Goal: Task Accomplishment & Management: Manage account settings

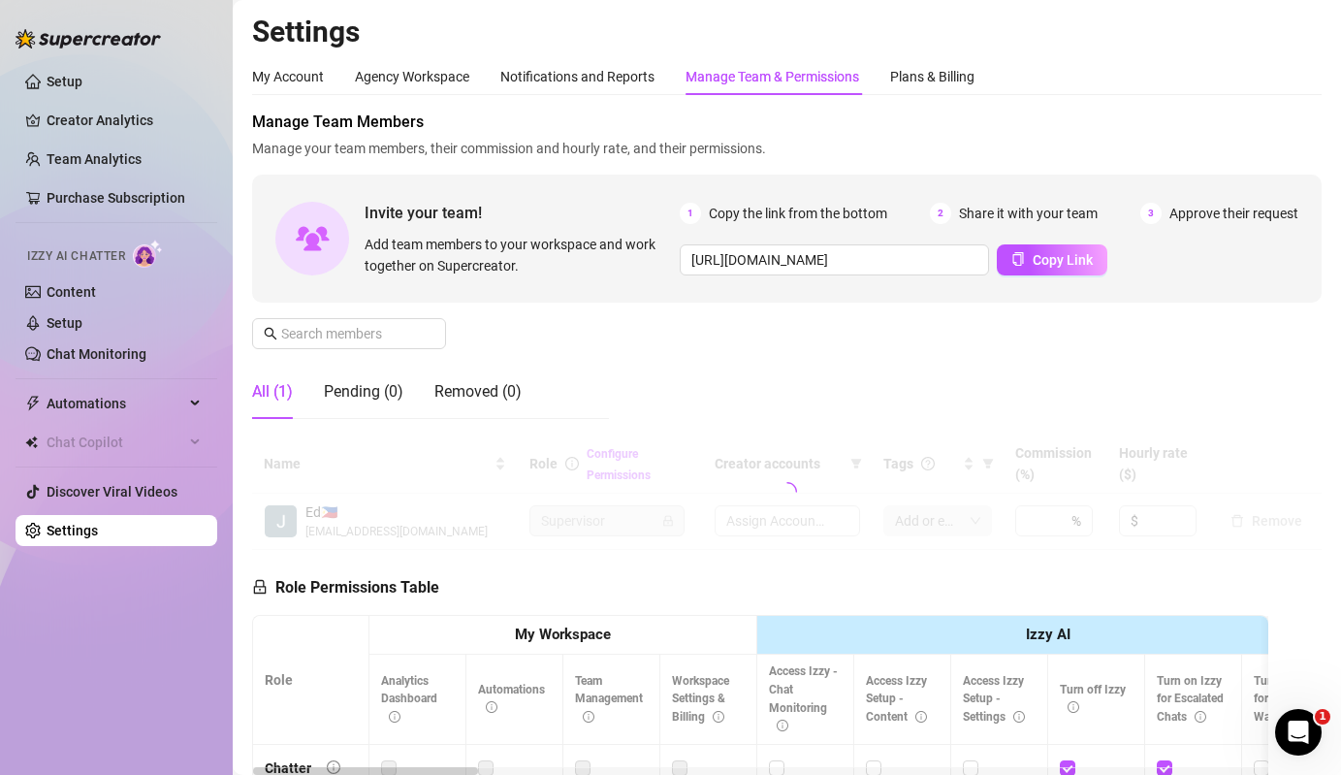
click at [685, 353] on div "Manage Team Members Manage your team members, their commission and hourly rate,…" at bounding box center [786, 273] width 1069 height 324
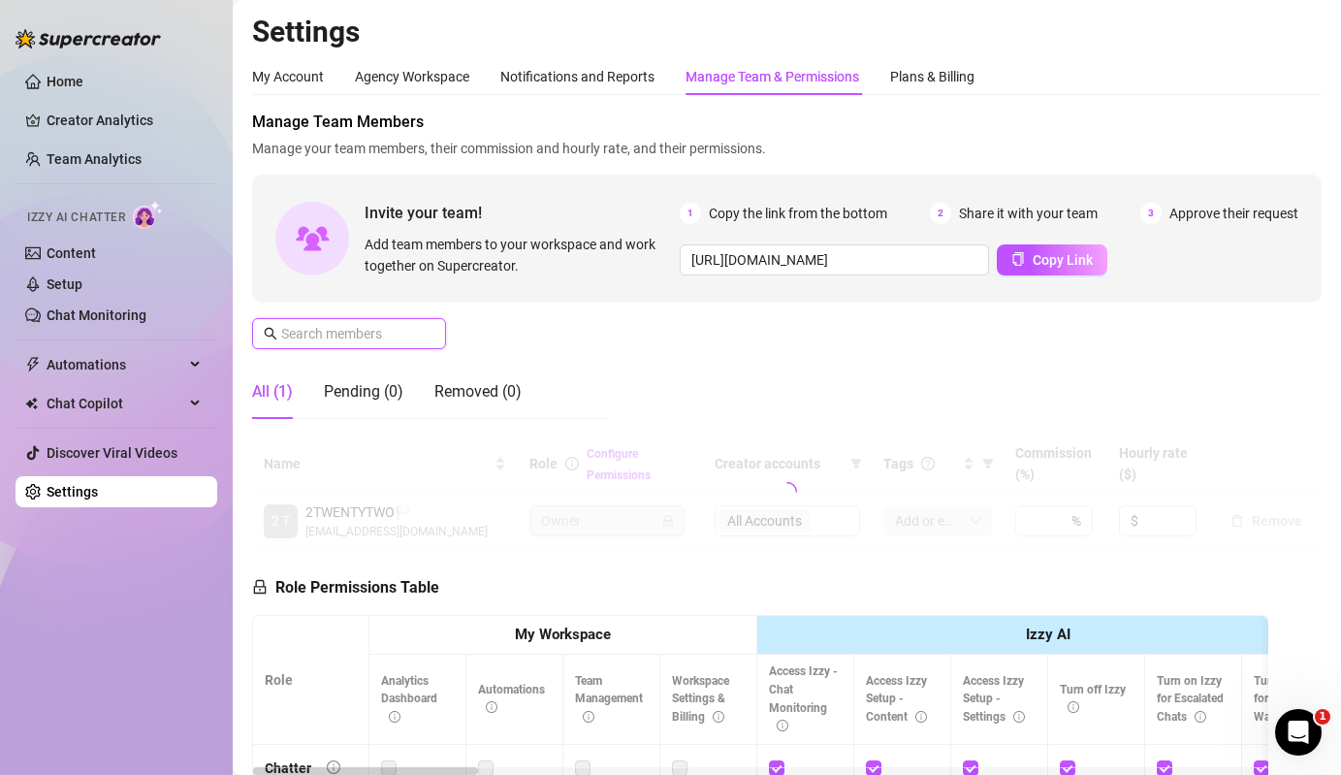
click at [396, 338] on input "text" at bounding box center [350, 333] width 138 height 21
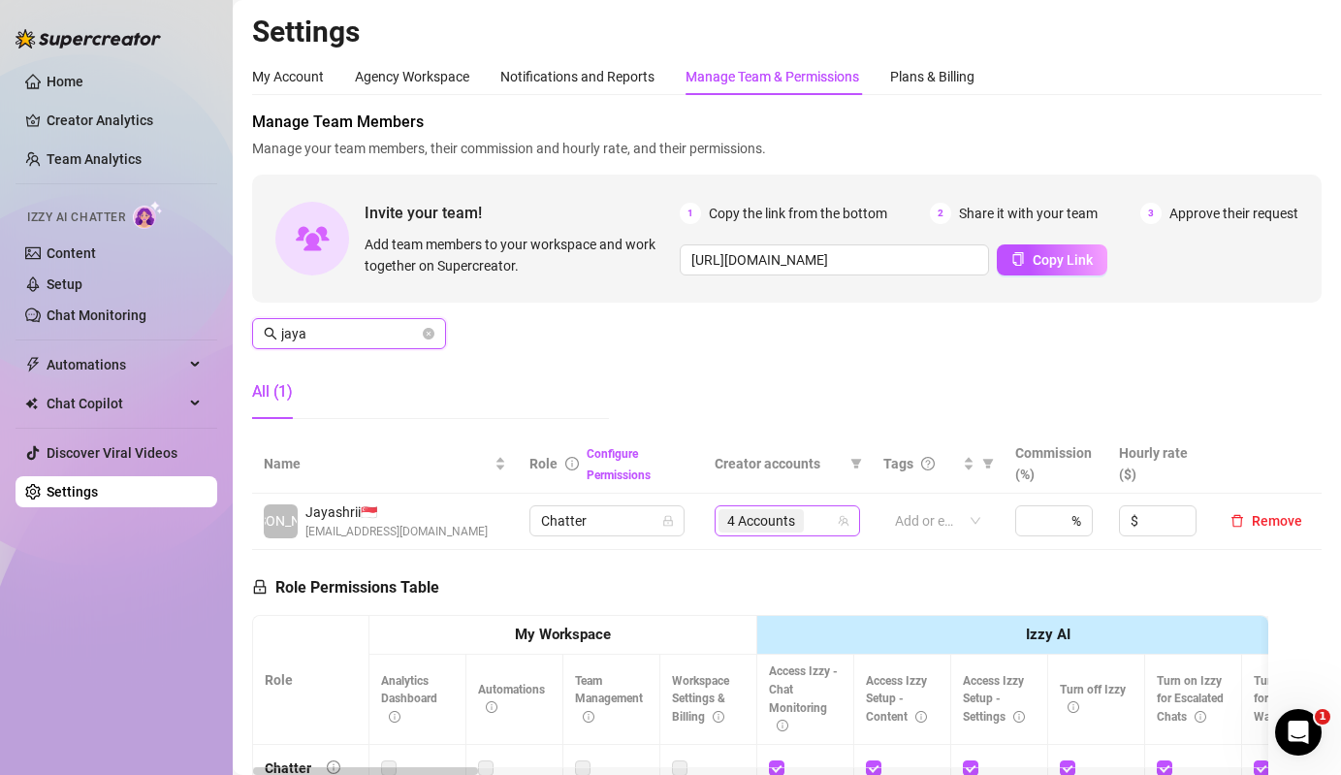
click at [773, 526] on span "4 Accounts" at bounding box center [761, 520] width 68 height 21
type input "jaya"
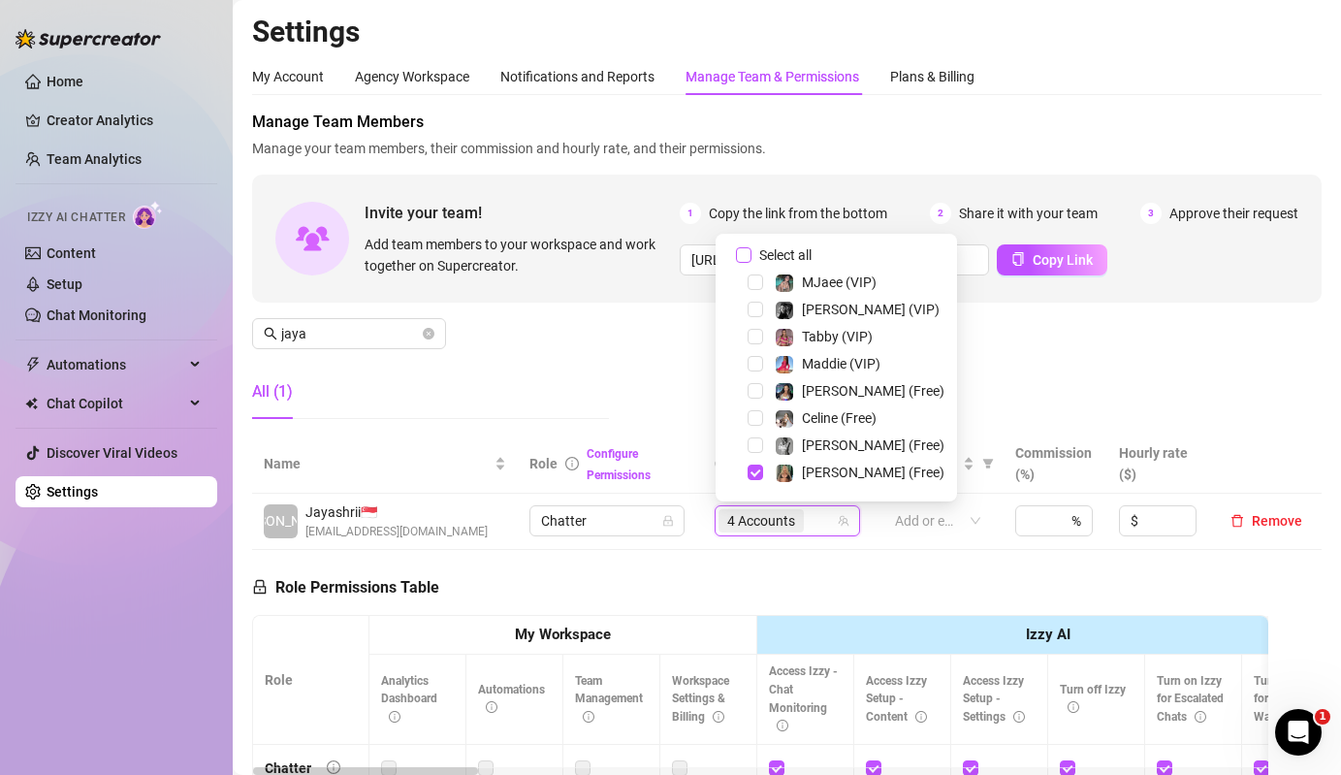
click at [781, 258] on span "Select all" at bounding box center [785, 254] width 68 height 21
click at [751, 258] on input "Select all" at bounding box center [744, 255] width 16 height 16
click at [781, 258] on span "Select all" at bounding box center [785, 254] width 68 height 21
click at [751, 258] on input "Select all" at bounding box center [744, 255] width 16 height 16
checkbox input "false"
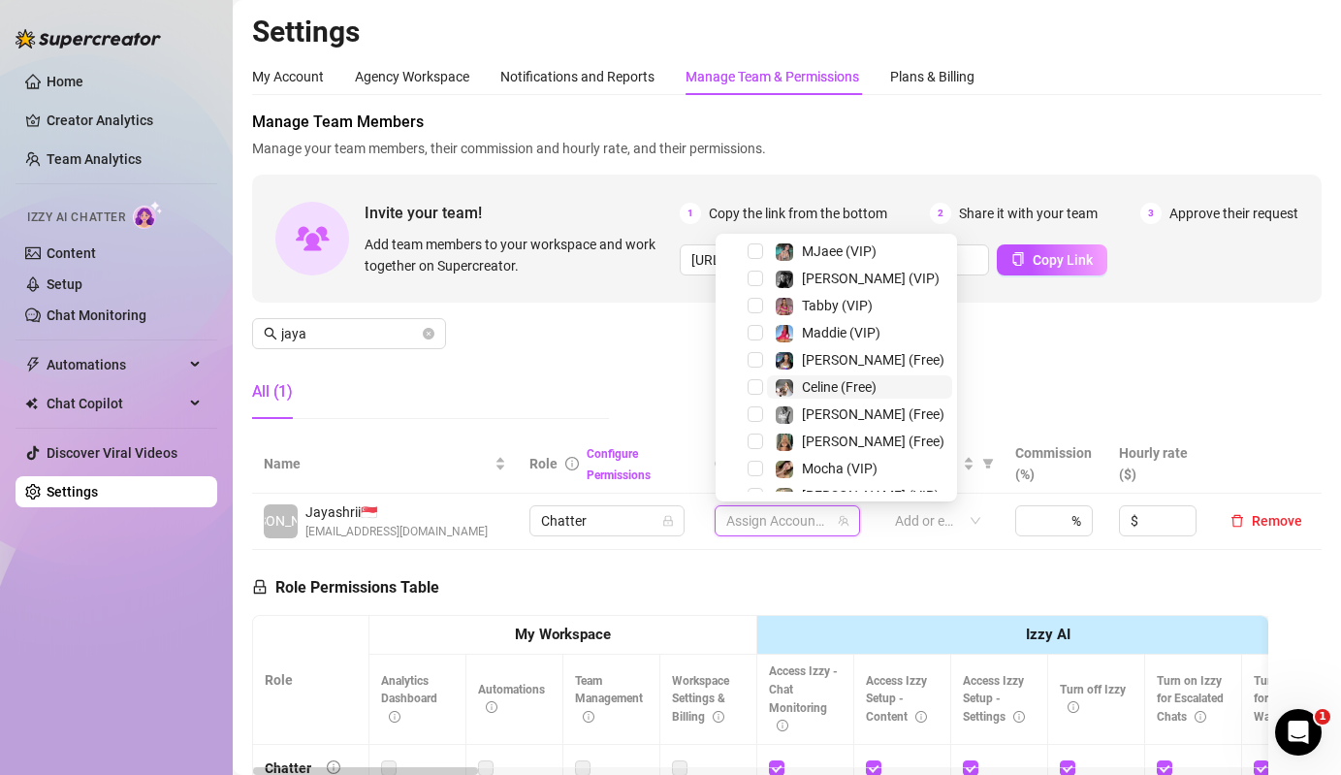
click at [804, 382] on span "Celine (Free)" at bounding box center [839, 387] width 75 height 16
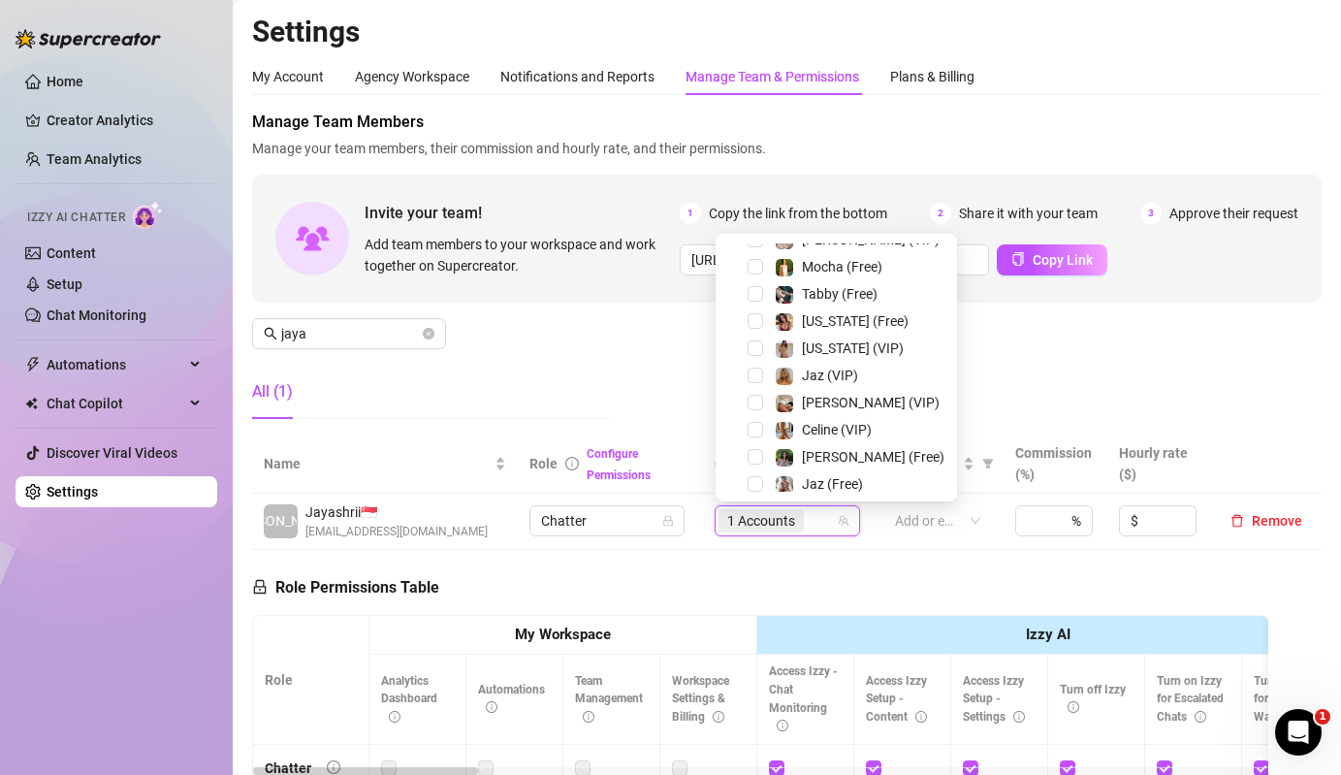
scroll to position [295, 0]
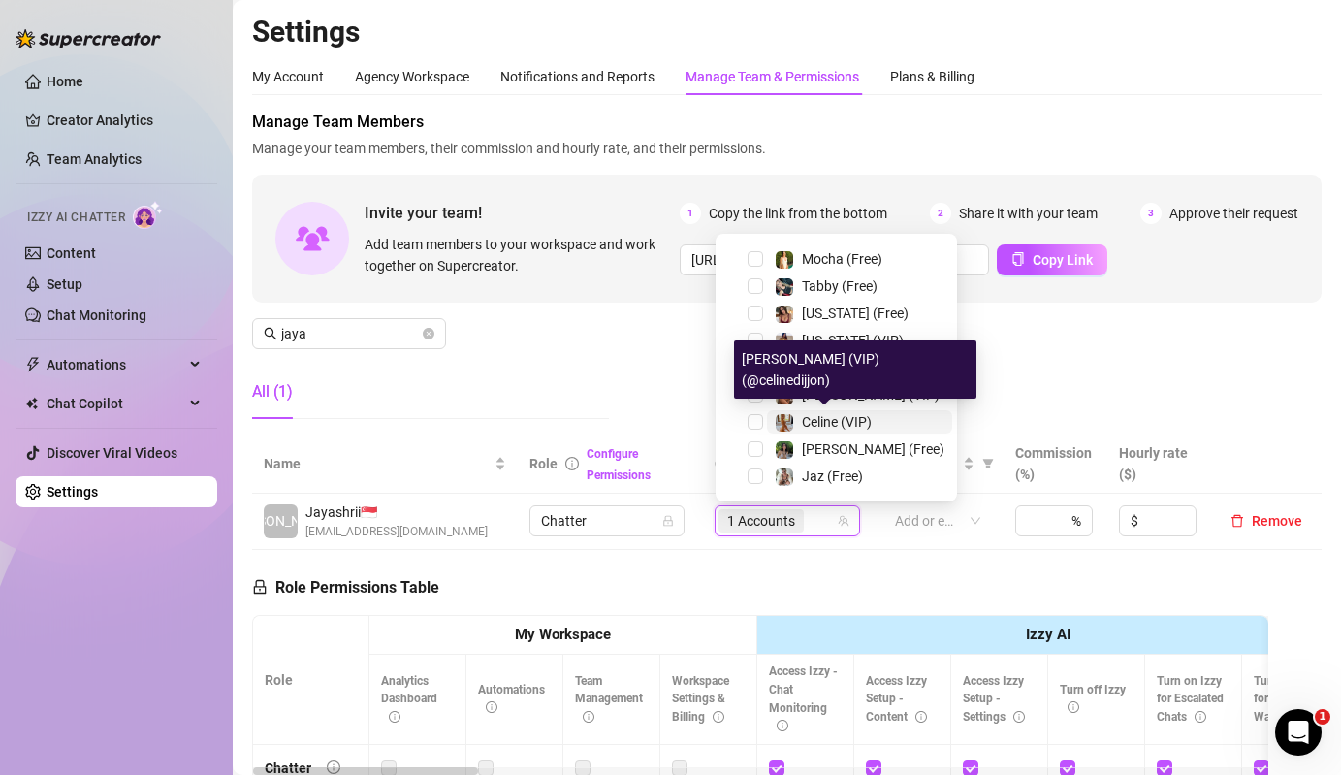
click at [799, 414] on div "Celine (VIP)" at bounding box center [823, 421] width 97 height 23
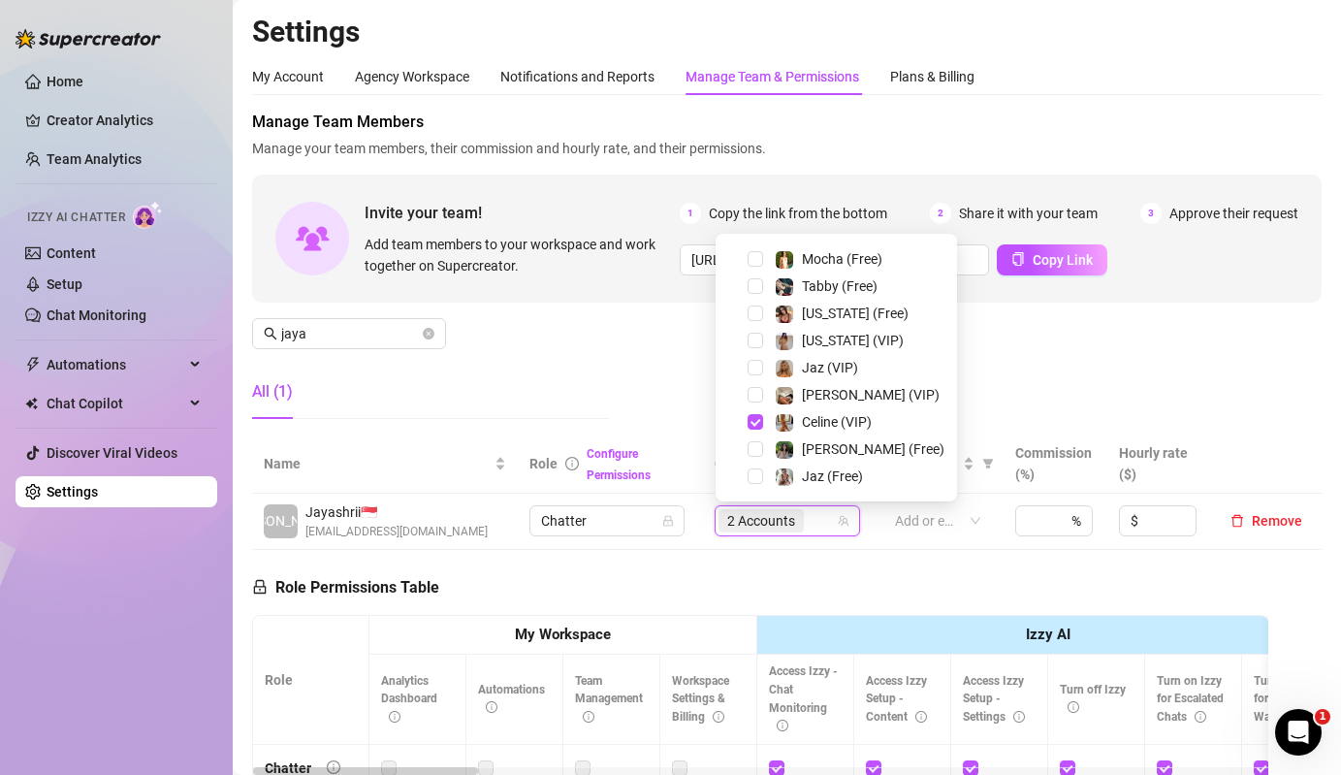
click at [640, 405] on div "Manage Team Members Manage your team members, their commission and hourly rate,…" at bounding box center [786, 273] width 1069 height 324
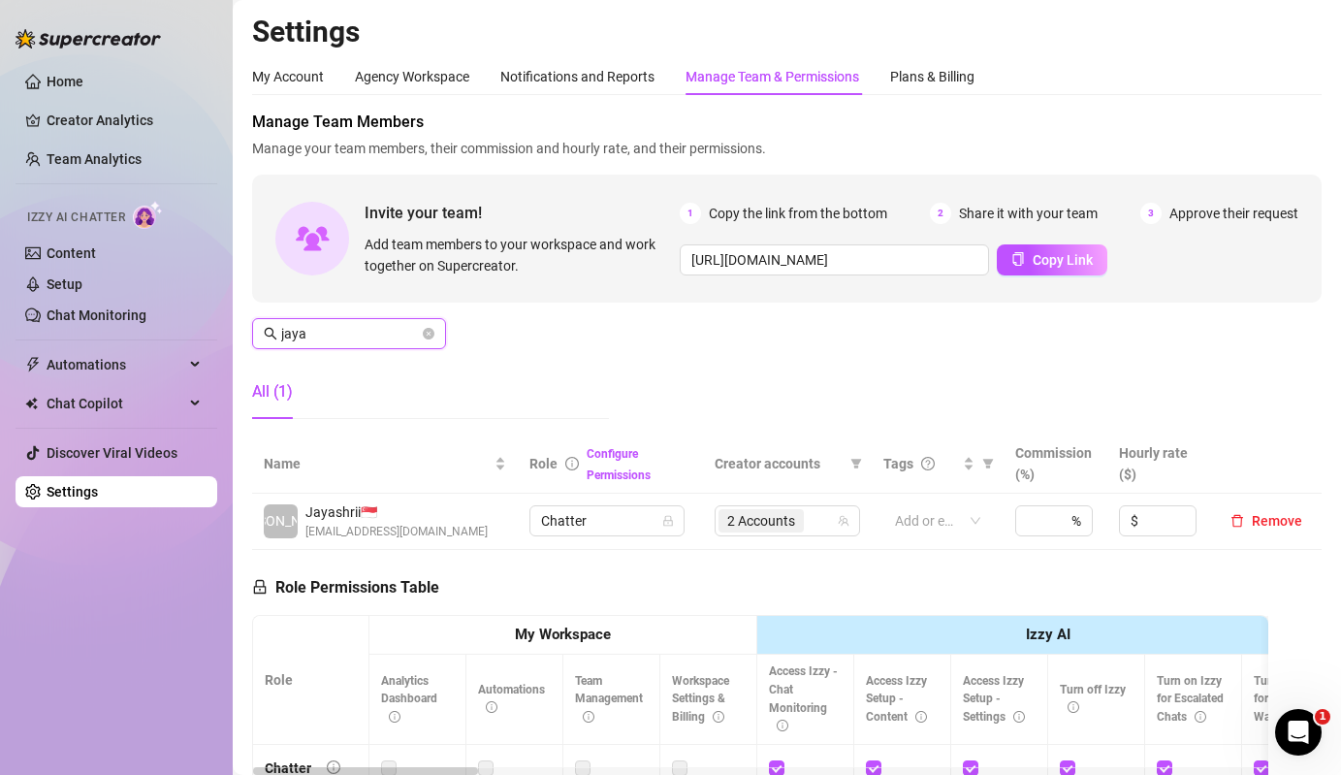
click at [386, 331] on input "jaya" at bounding box center [350, 333] width 138 height 21
click at [787, 520] on span "3 Accounts" at bounding box center [761, 520] width 68 height 21
type input "eva"
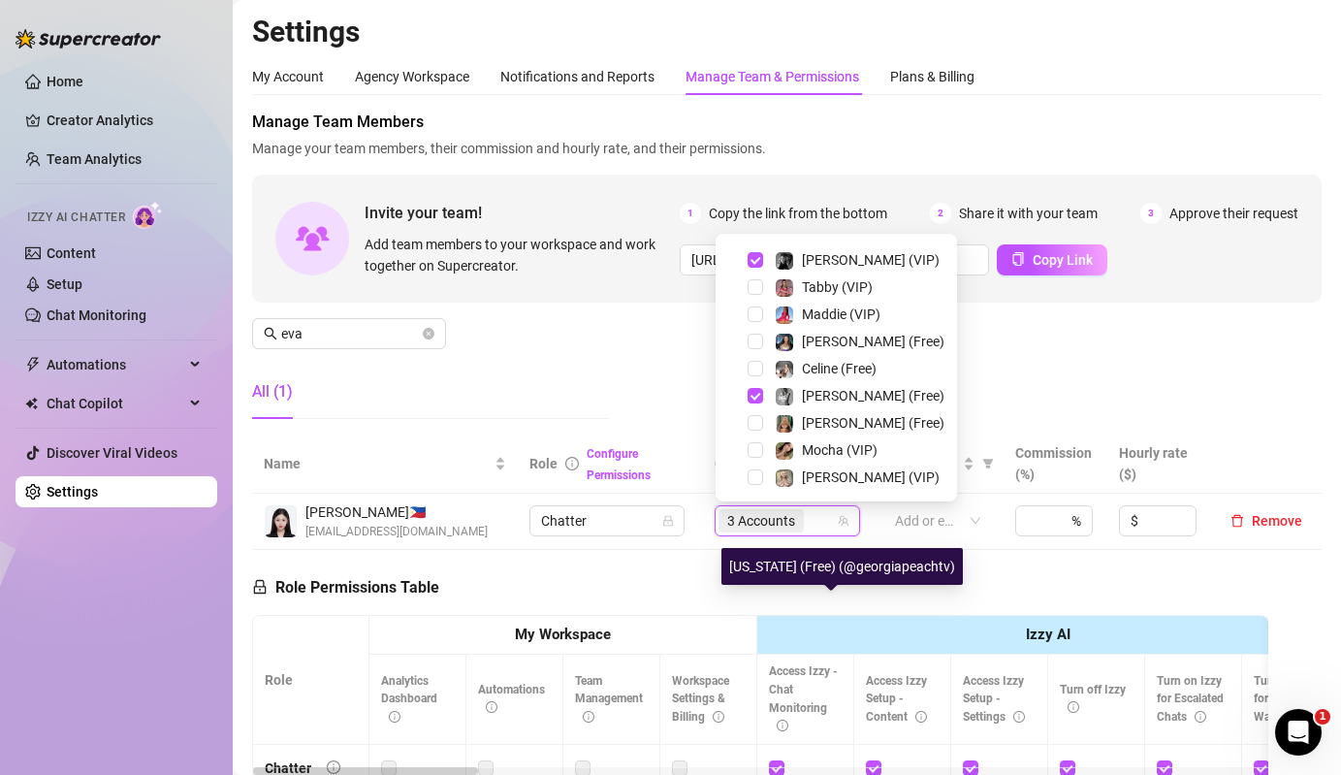
scroll to position [0, 0]
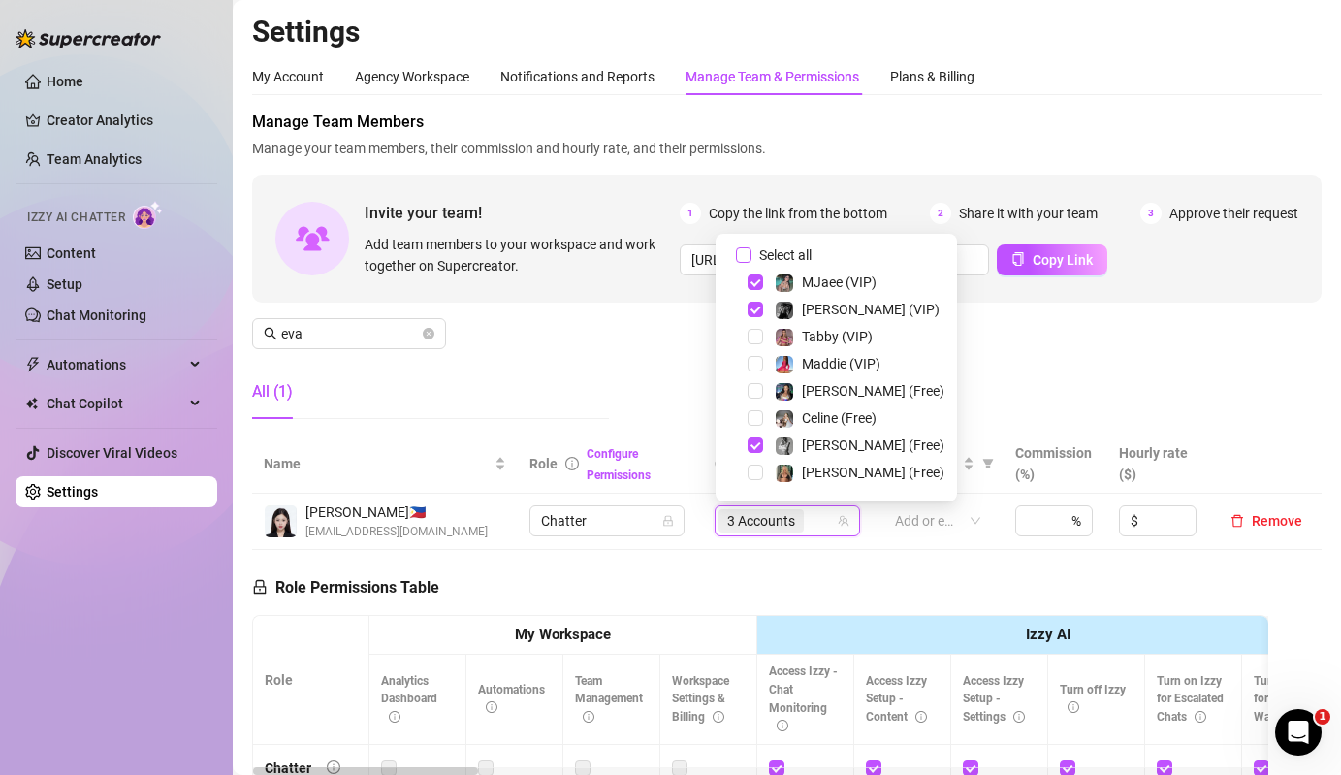
click at [770, 259] on span "Select all" at bounding box center [785, 254] width 68 height 21
click at [751, 259] on input "Select all" at bounding box center [744, 255] width 16 height 16
click at [770, 259] on span "Select all" at bounding box center [785, 254] width 68 height 21
click at [751, 259] on input "Select all" at bounding box center [744, 255] width 16 height 16
checkbox input "false"
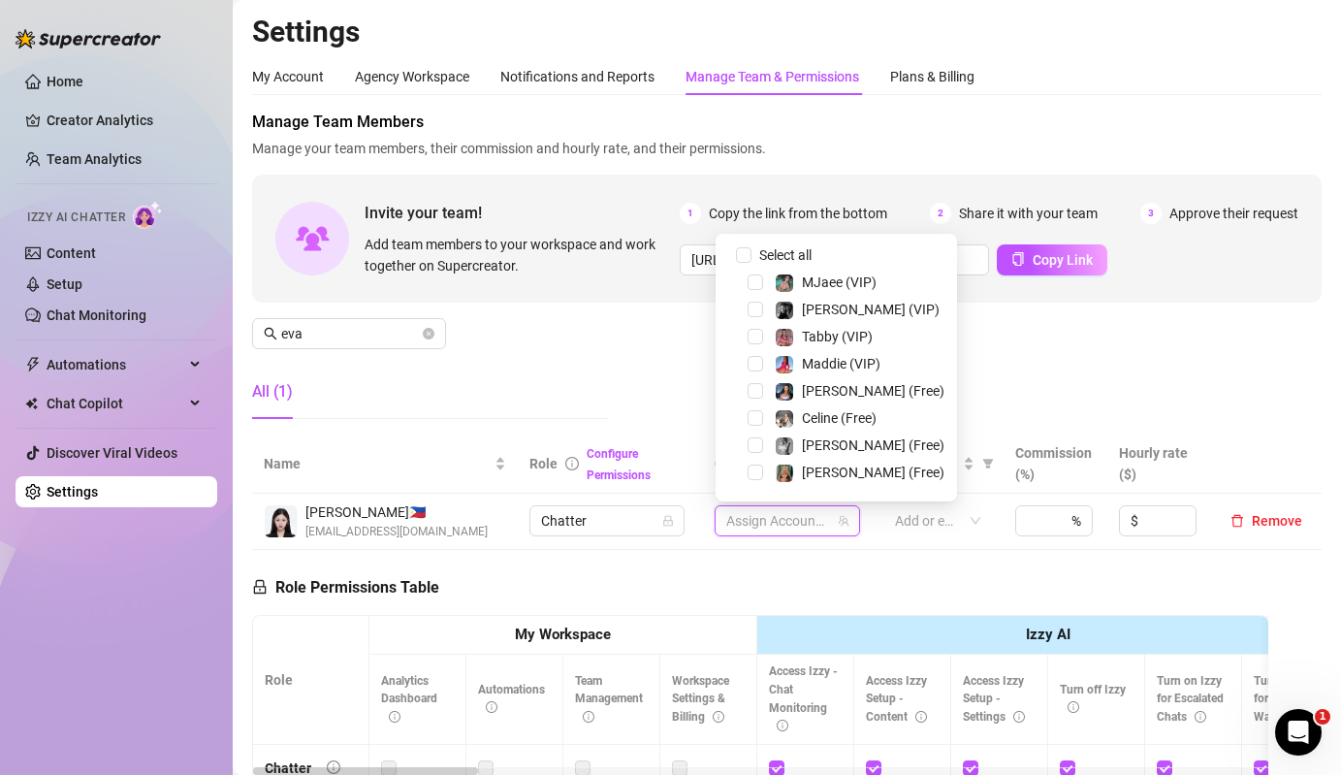
click at [808, 321] on div "Kennedy (VIP)" at bounding box center [836, 309] width 232 height 23
click at [812, 337] on span "Tabby (VIP)" at bounding box center [837, 337] width 71 height 16
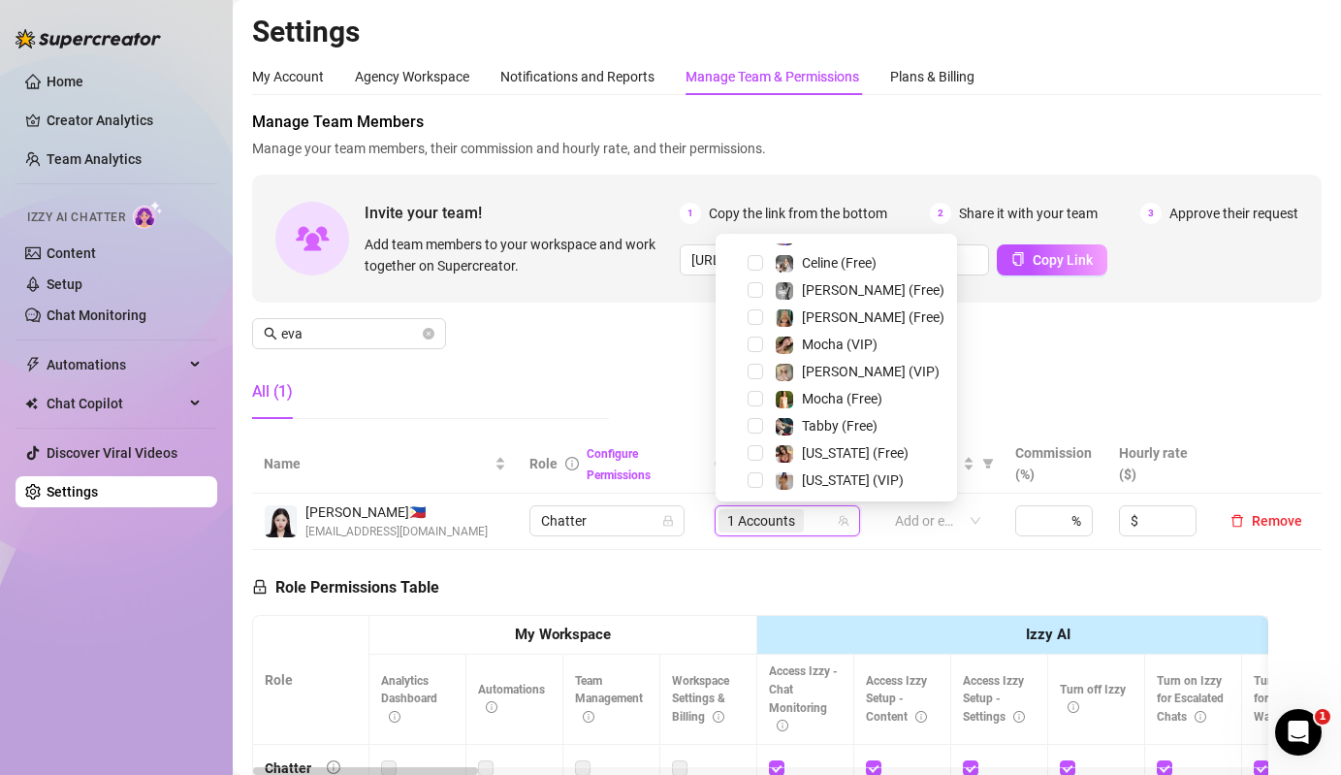
scroll to position [180, 0]
click at [815, 411] on div "Tabby (Free)" at bounding box center [840, 400] width 76 height 23
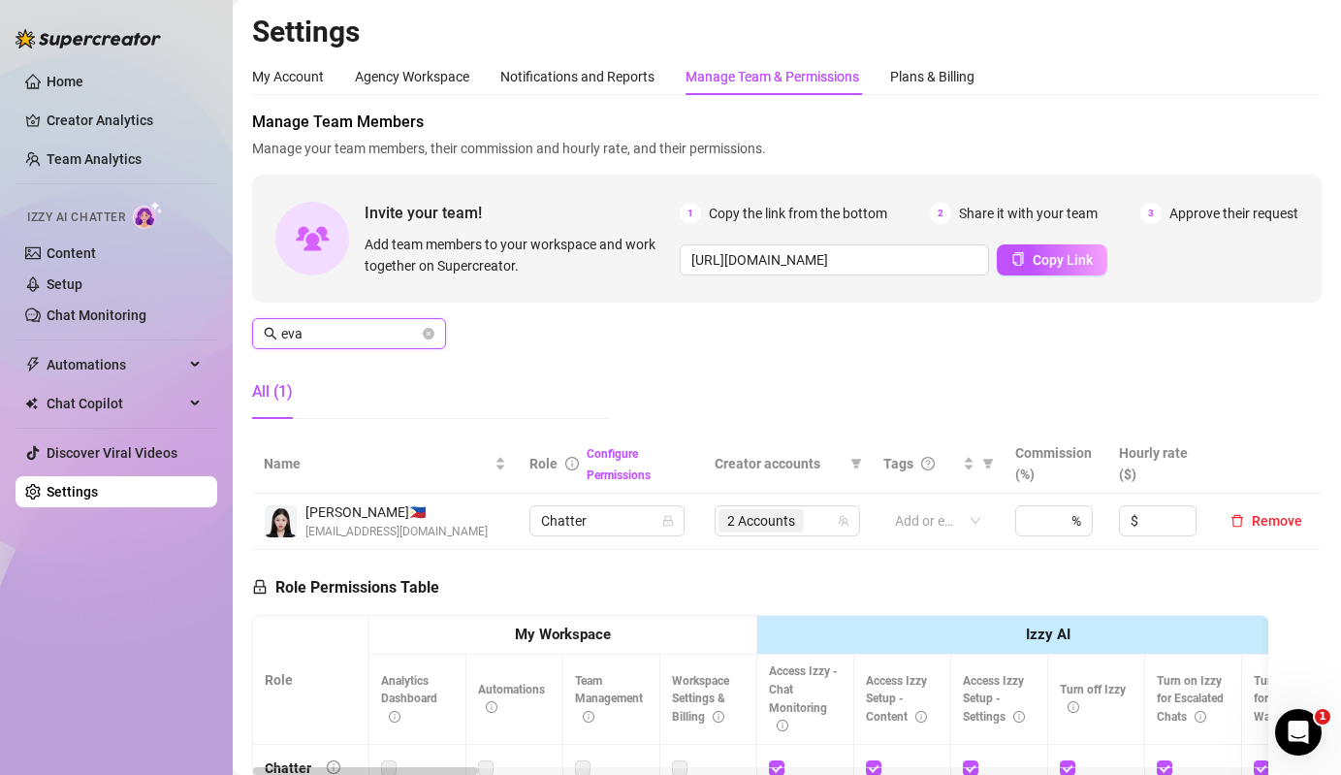
click at [339, 334] on input "eva" at bounding box center [350, 333] width 138 height 21
click at [792, 532] on span "4 Accounts" at bounding box center [760, 520] width 85 height 23
type input "alv"
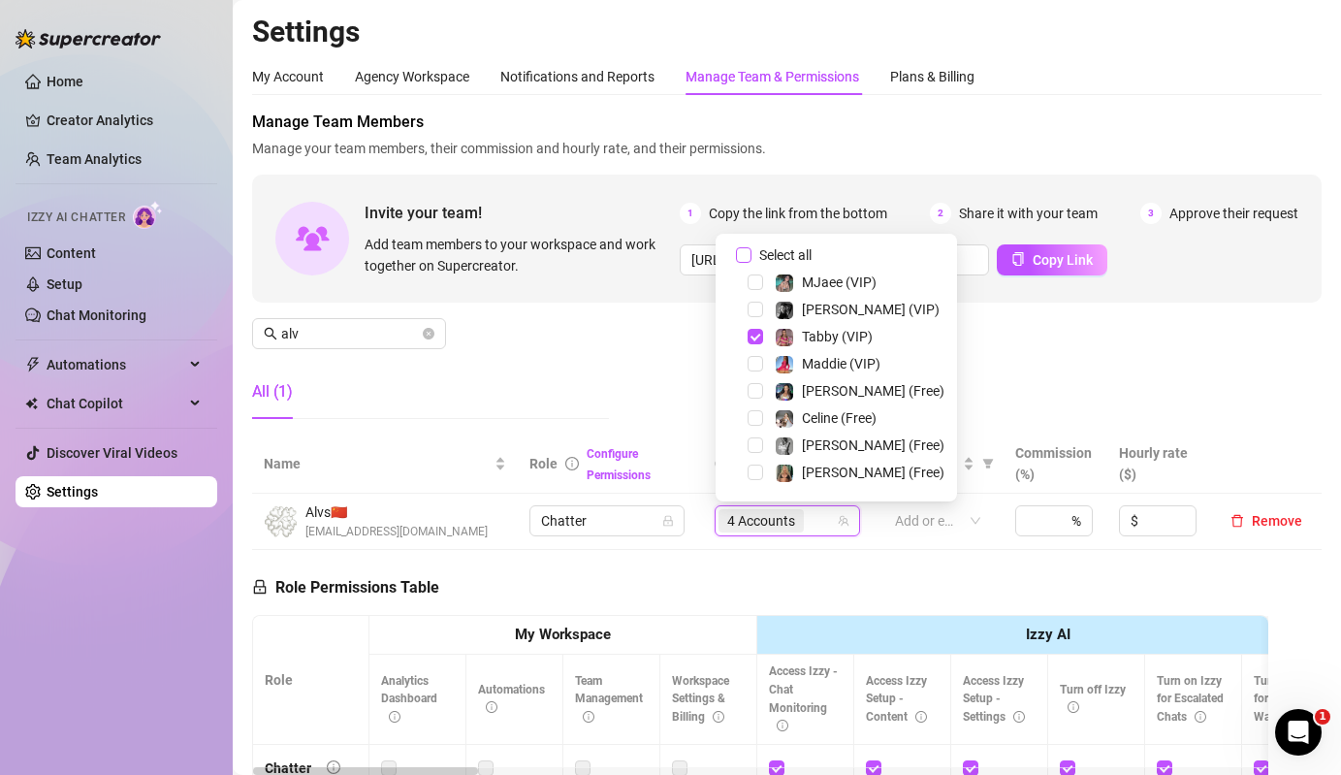
click at [745, 259] on input "Select all" at bounding box center [744, 255] width 16 height 16
checkbox input "false"
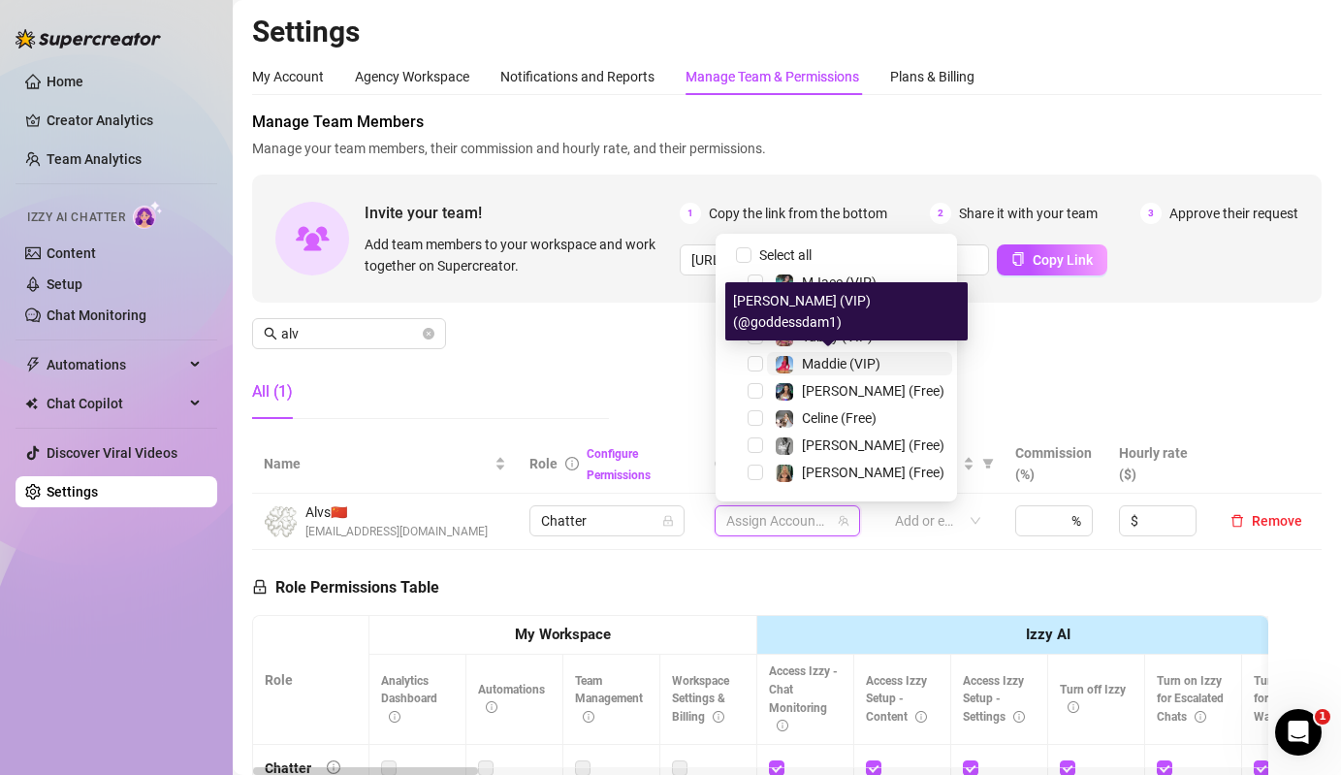
click at [800, 362] on div "Maddie (VIP)" at bounding box center [828, 363] width 106 height 23
click at [810, 391] on span "Maddie (Free)" at bounding box center [873, 391] width 143 height 16
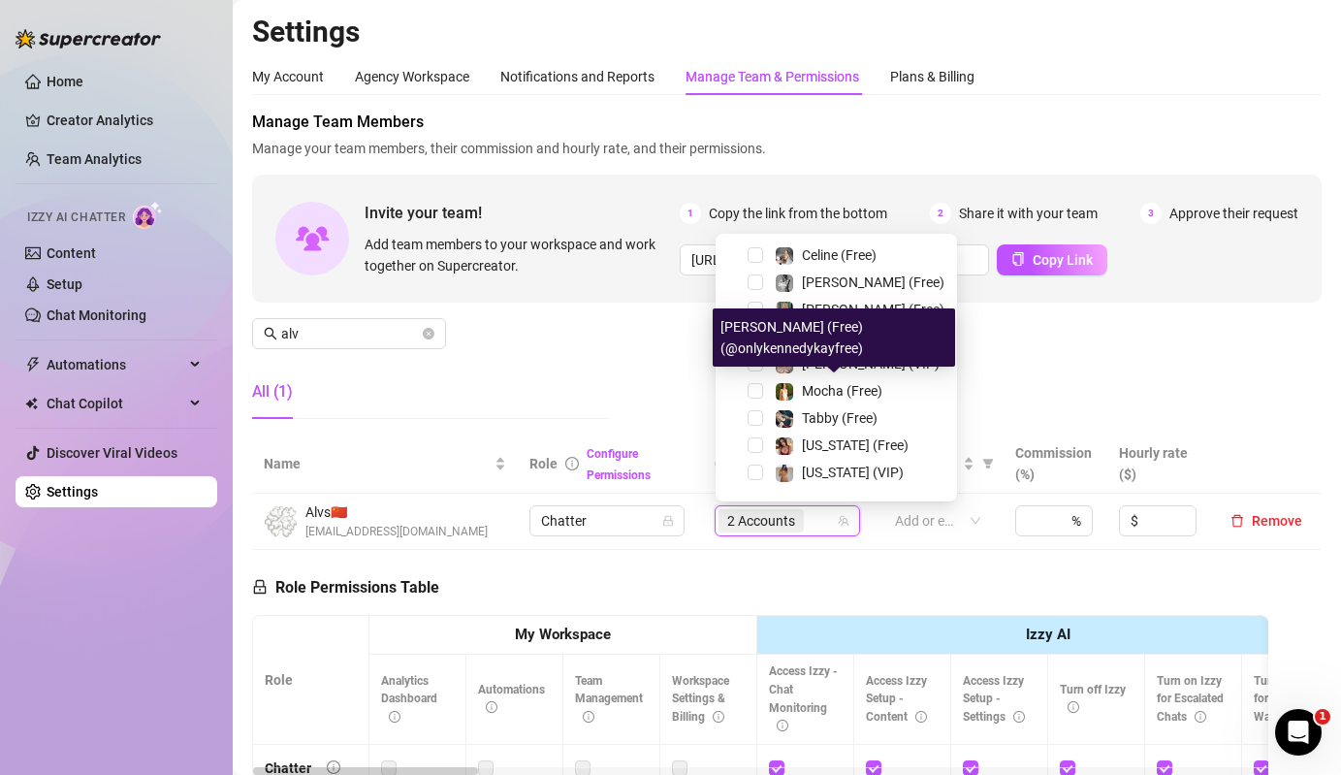
scroll to position [237, 0]
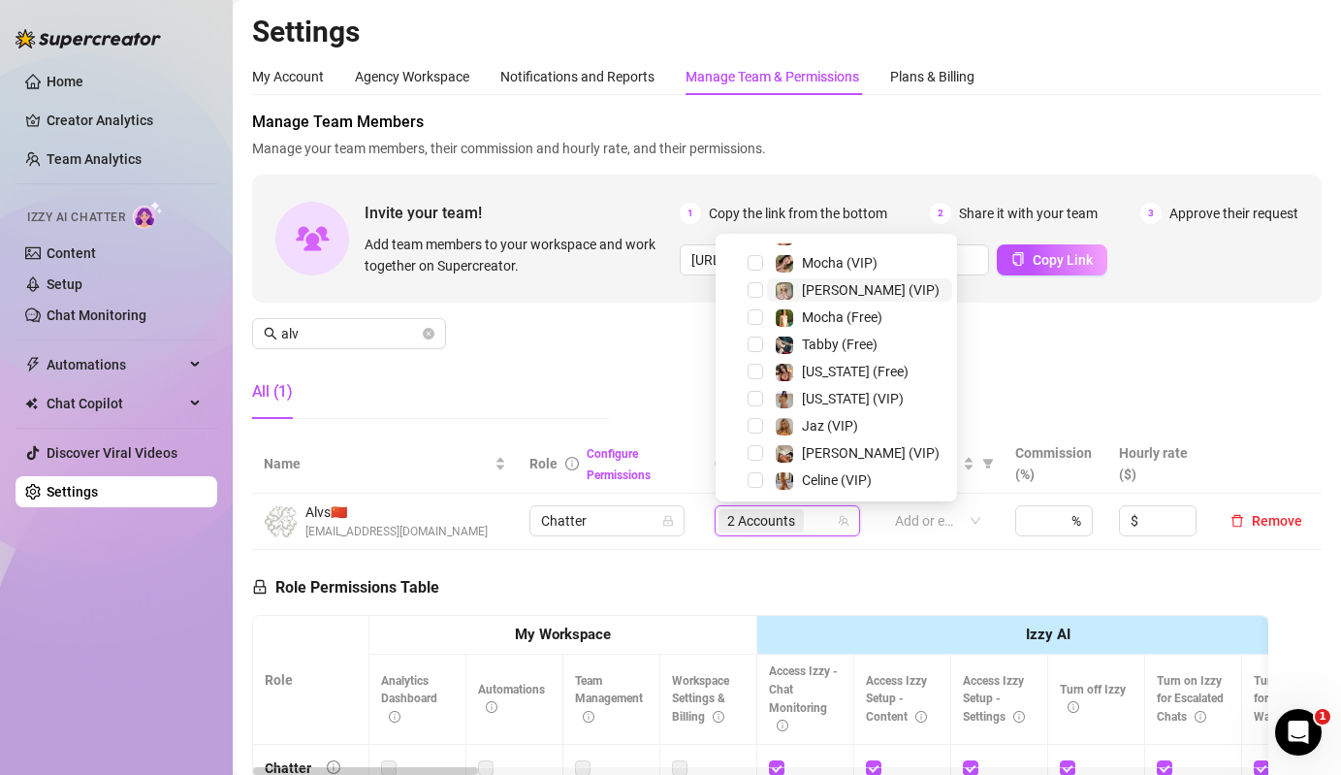
click at [785, 287] on img at bounding box center [784, 290] width 17 height 17
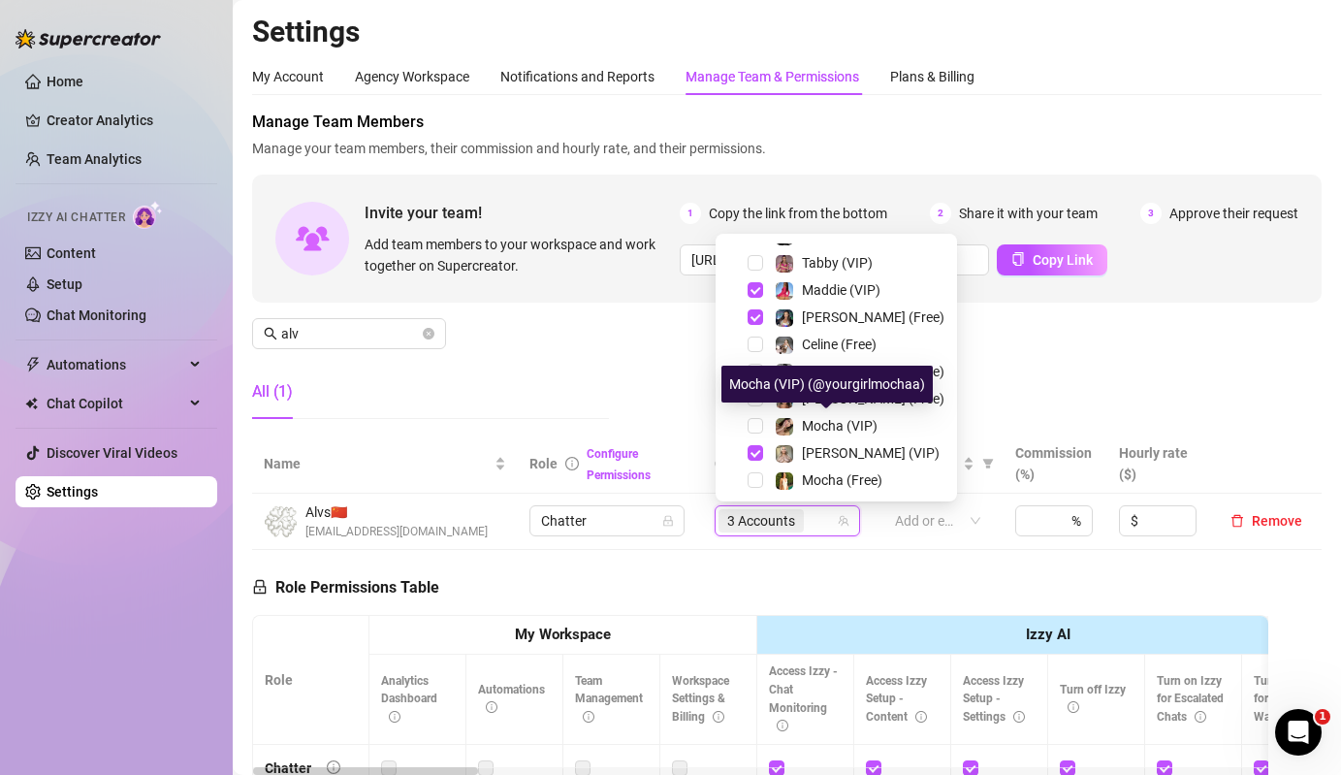
scroll to position [9, 0]
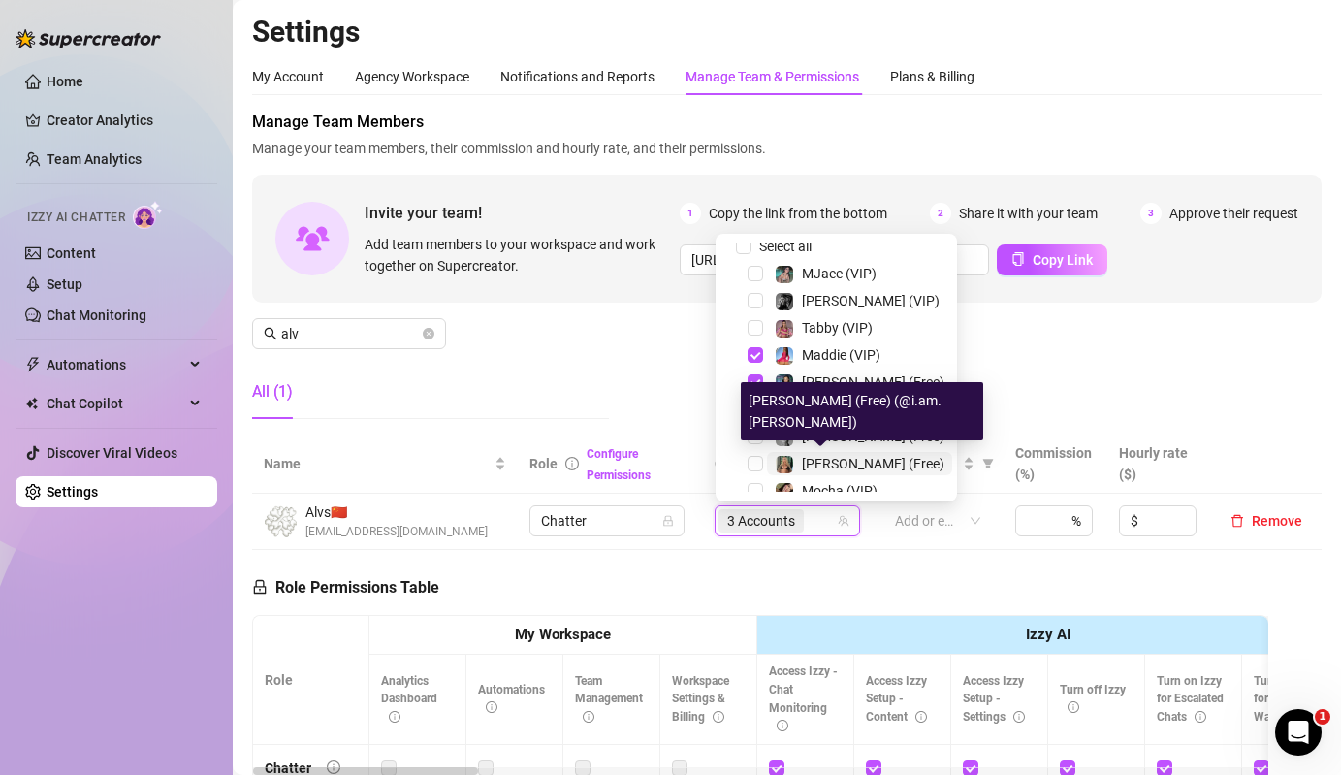
click at [789, 456] on img at bounding box center [784, 464] width 17 height 17
click at [806, 488] on span "Mocha (VIP)" at bounding box center [840, 491] width 76 height 16
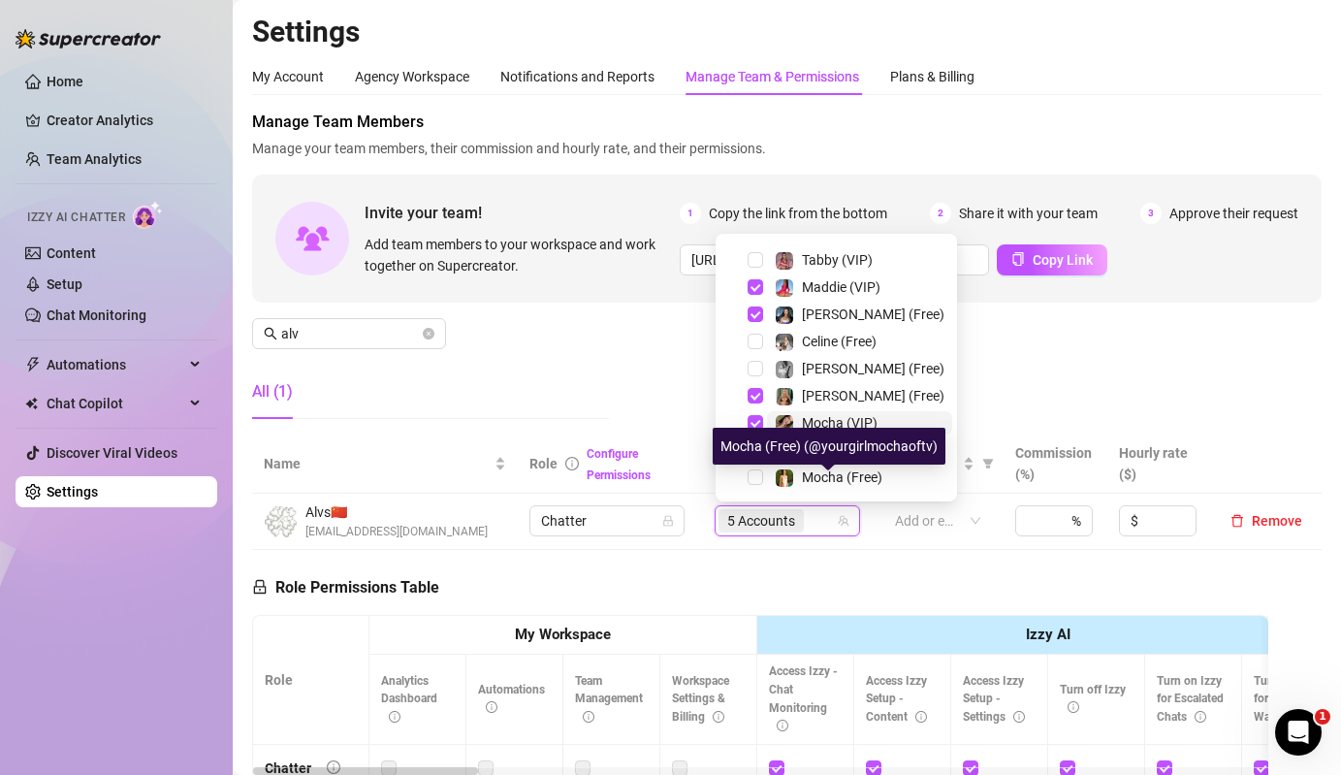
scroll to position [154, 0]
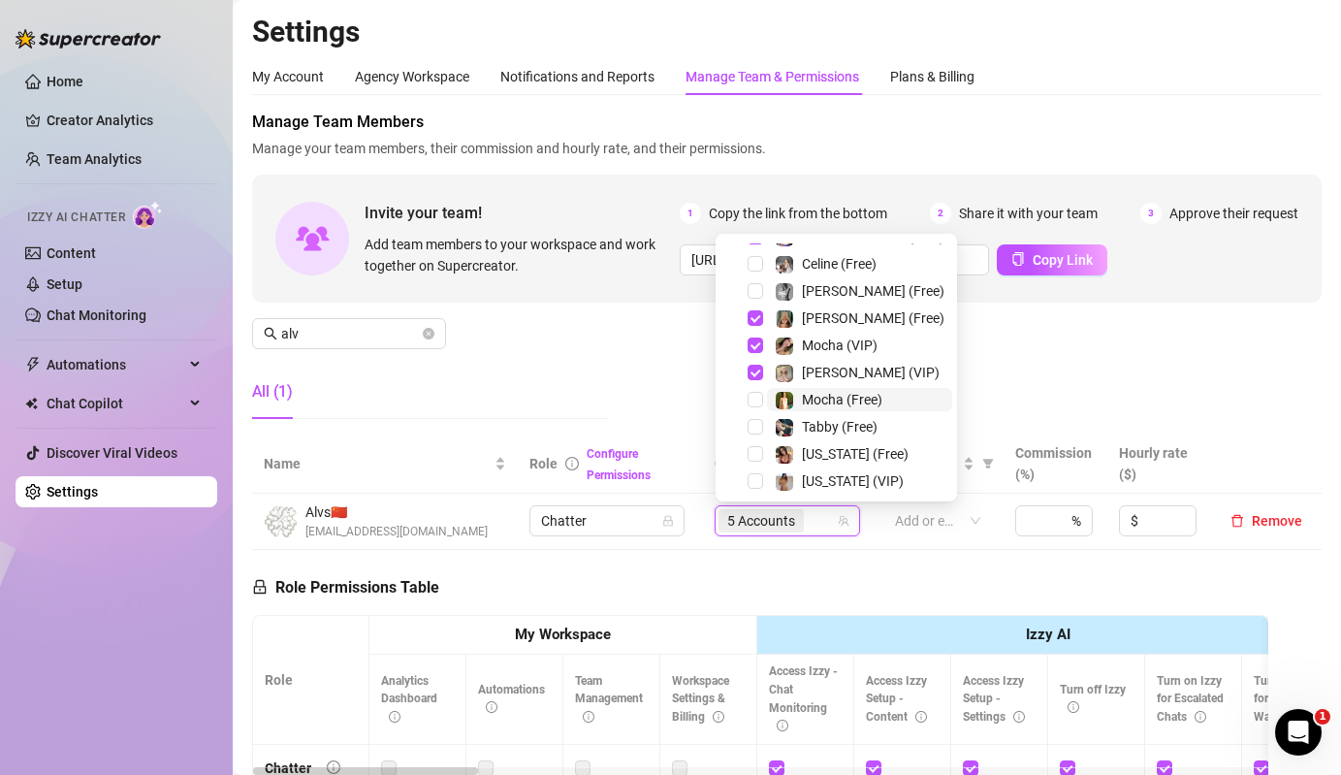
click at [771, 404] on span "Mocha (Free)" at bounding box center [859, 399] width 185 height 23
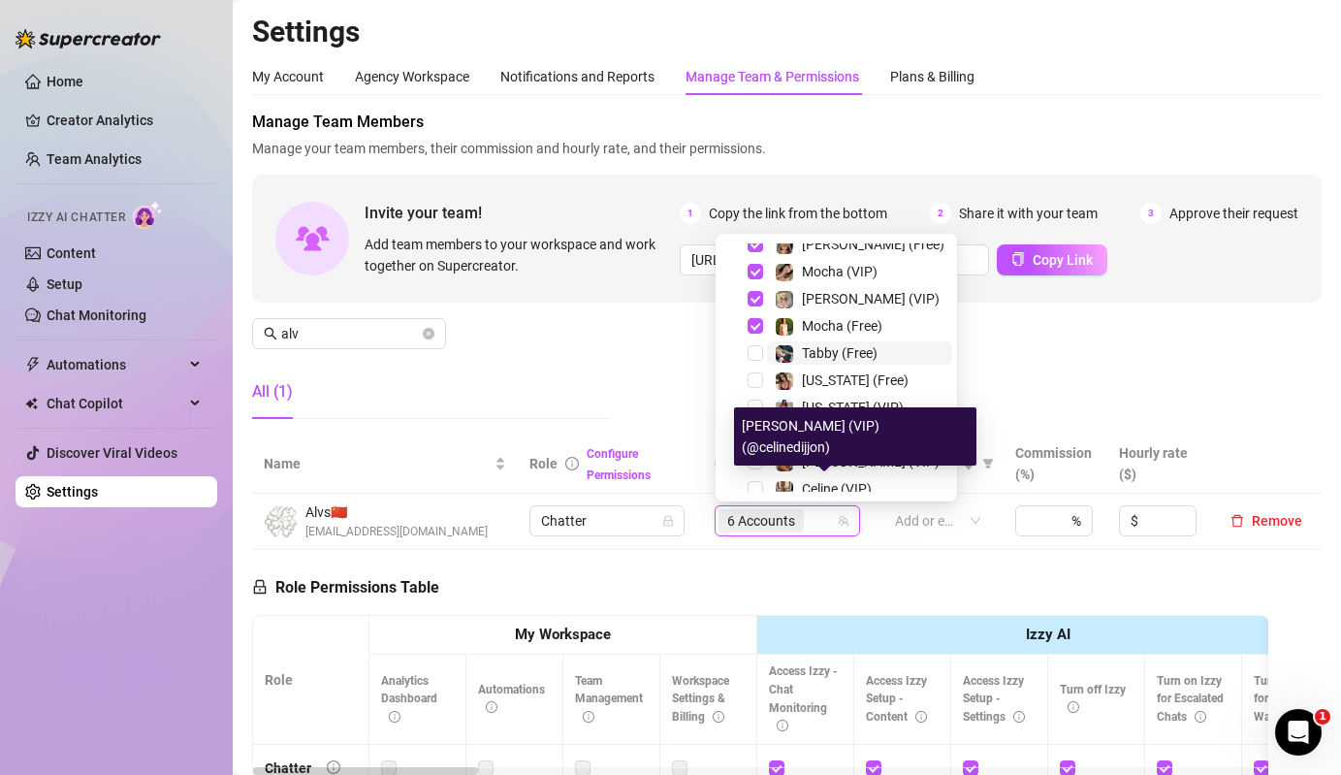
scroll to position [67, 0]
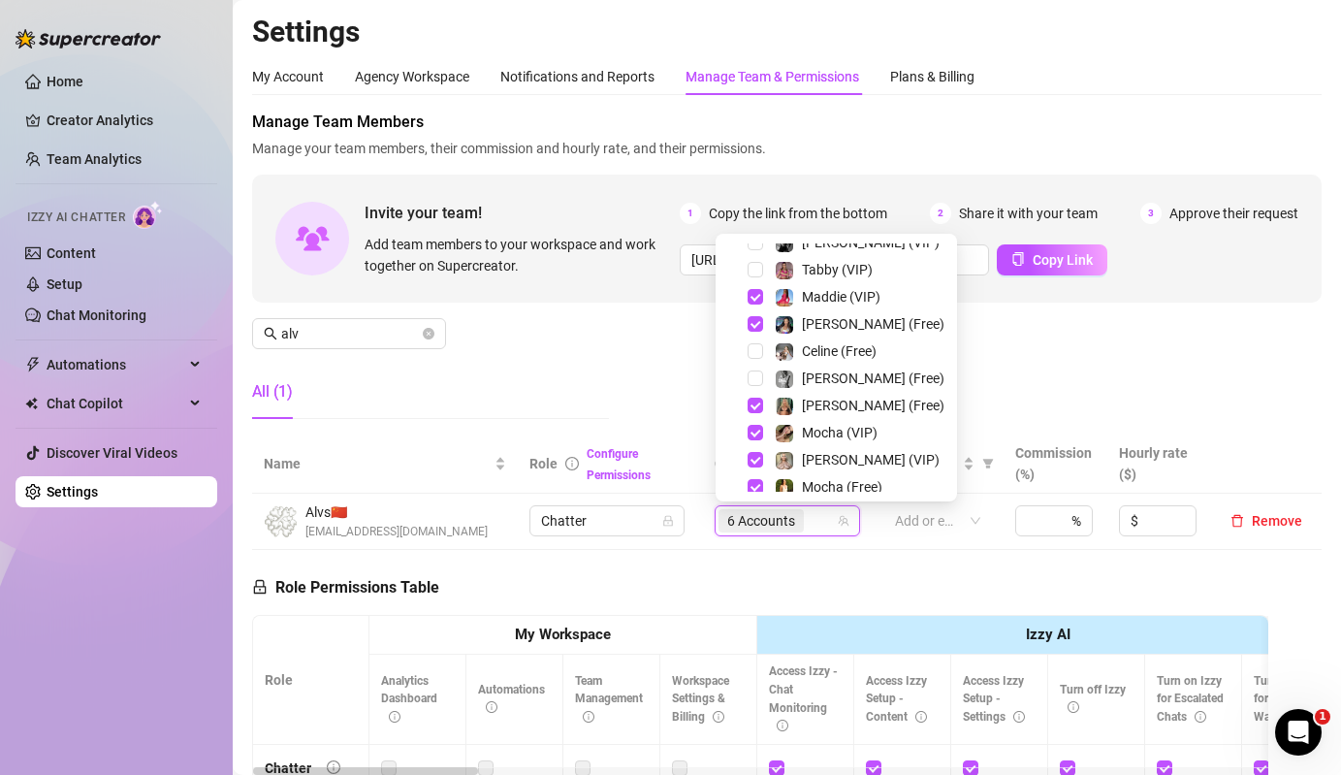
click at [562, 390] on div "All (1)" at bounding box center [430, 392] width 357 height 54
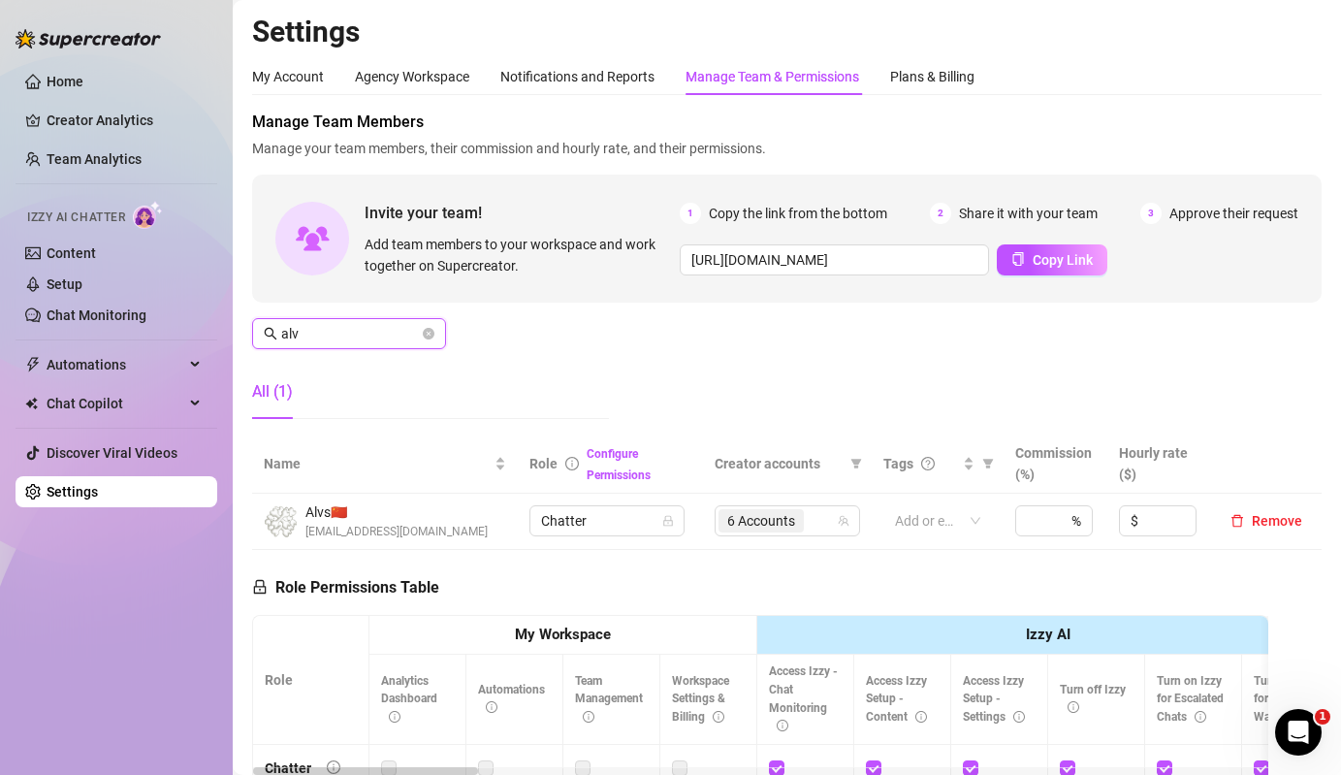
click at [364, 334] on input "alv" at bounding box center [350, 333] width 138 height 21
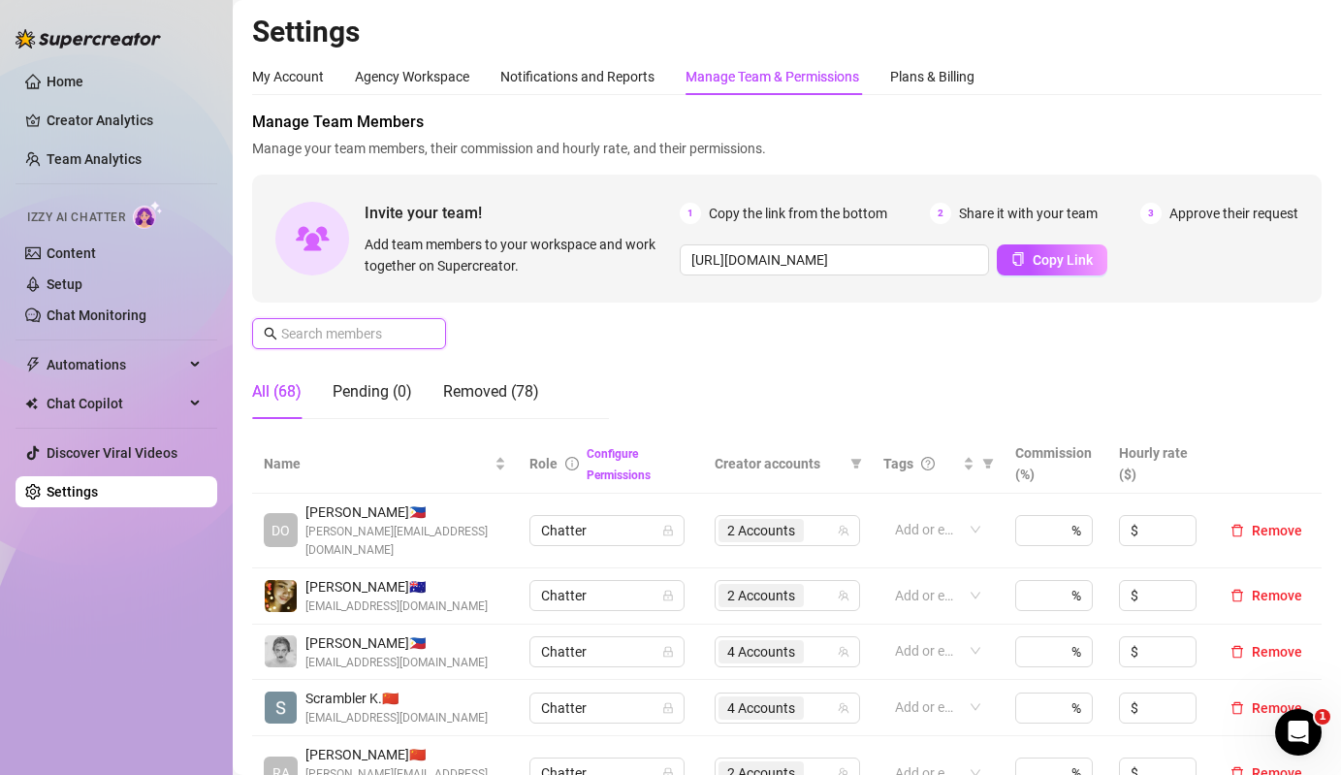
click at [380, 330] on input "text" at bounding box center [350, 333] width 138 height 21
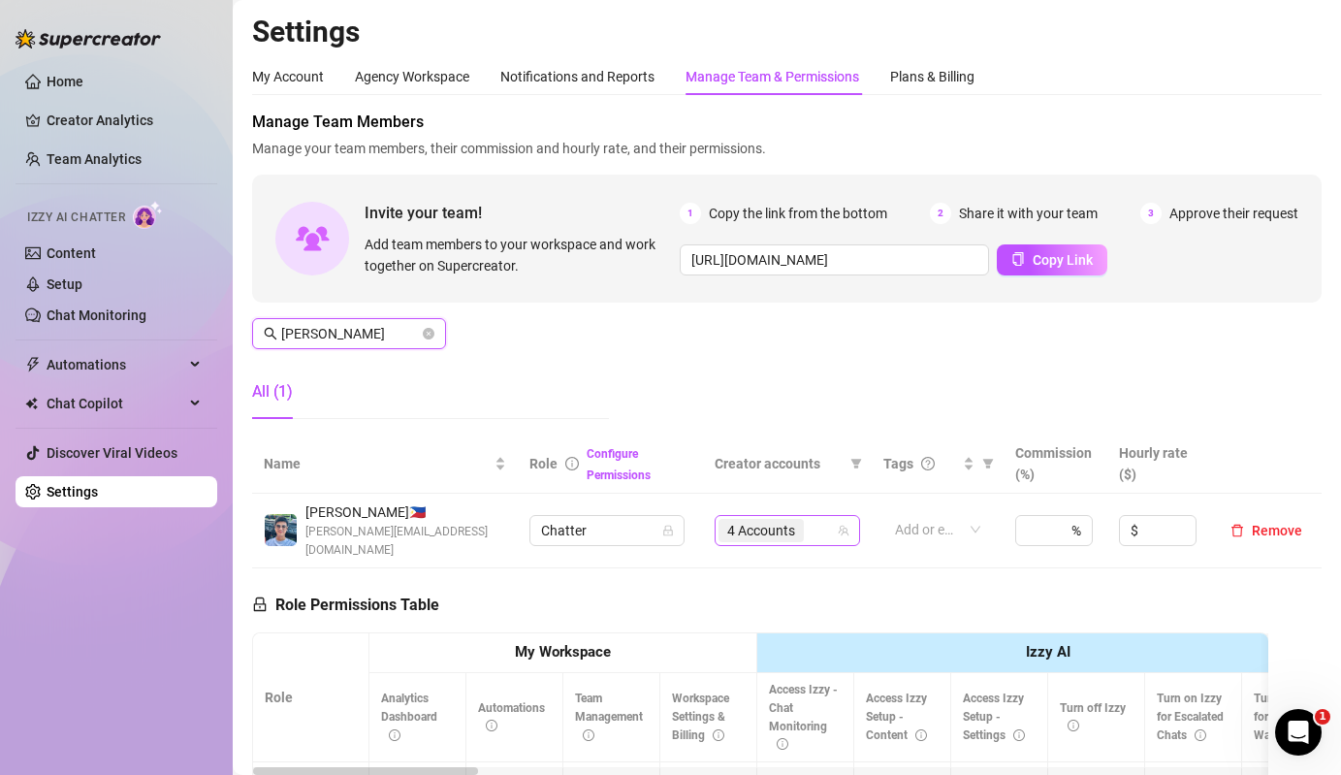
click at [761, 521] on span "4 Accounts" at bounding box center [761, 530] width 68 height 21
type input "danny"
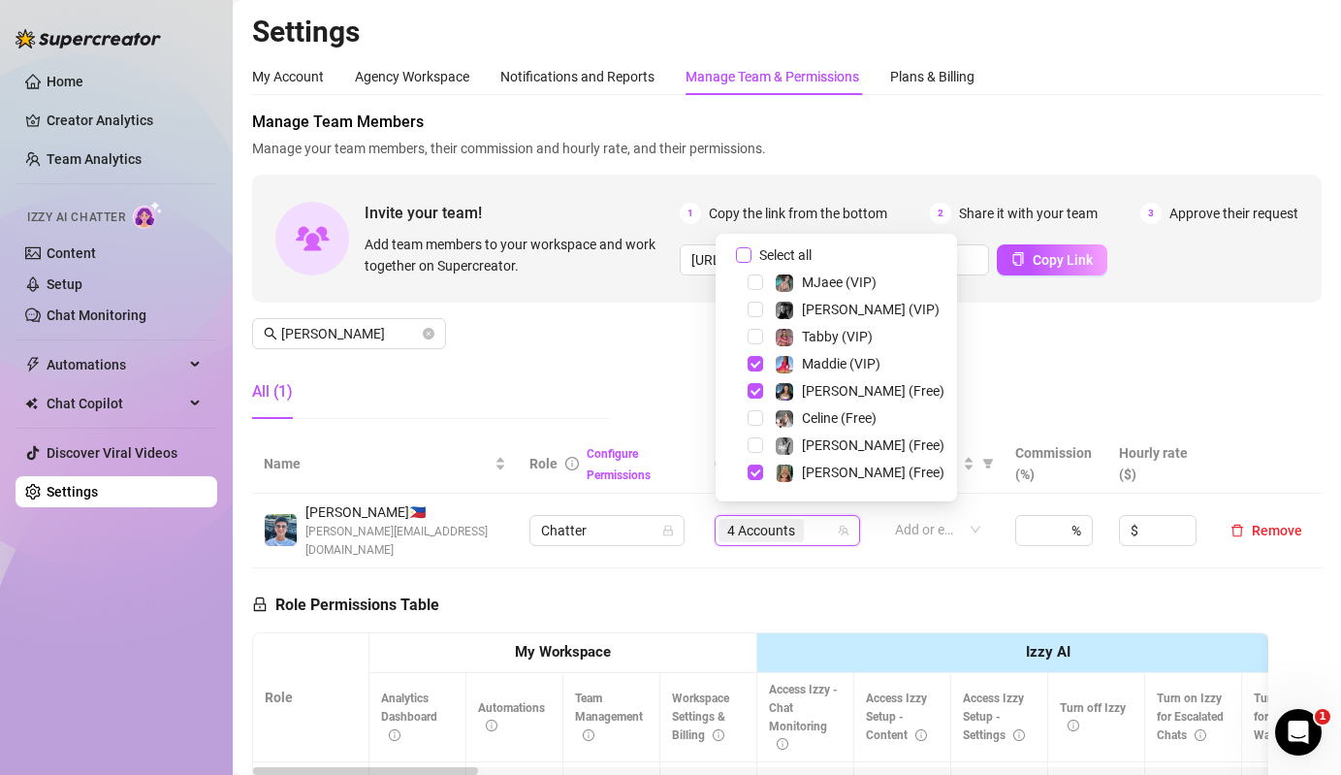
click at [761, 258] on span "Select all" at bounding box center [785, 254] width 68 height 21
click at [751, 258] on input "Select all" at bounding box center [744, 255] width 16 height 16
click at [761, 258] on span "Select all" at bounding box center [785, 254] width 68 height 21
click at [751, 258] on input "Select all" at bounding box center [744, 255] width 16 height 16
checkbox input "false"
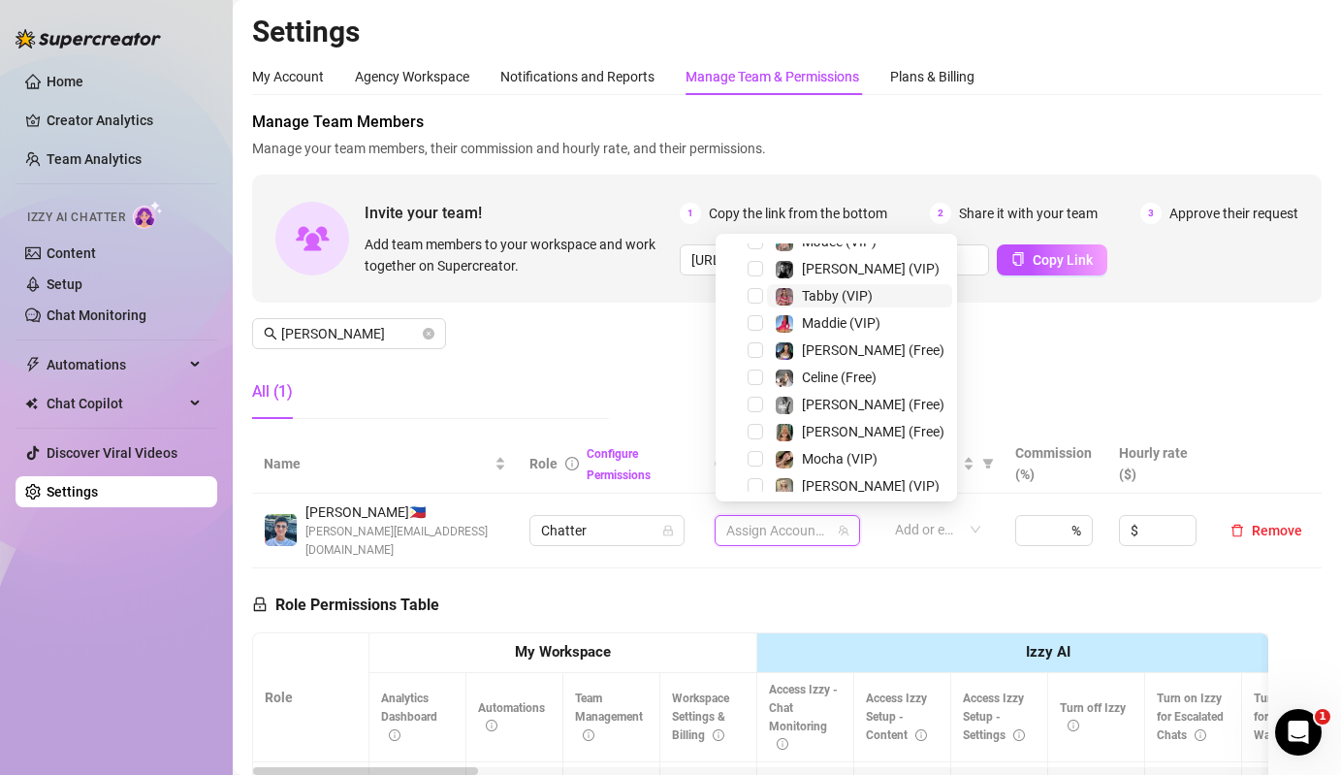
click at [783, 290] on img at bounding box center [784, 296] width 17 height 17
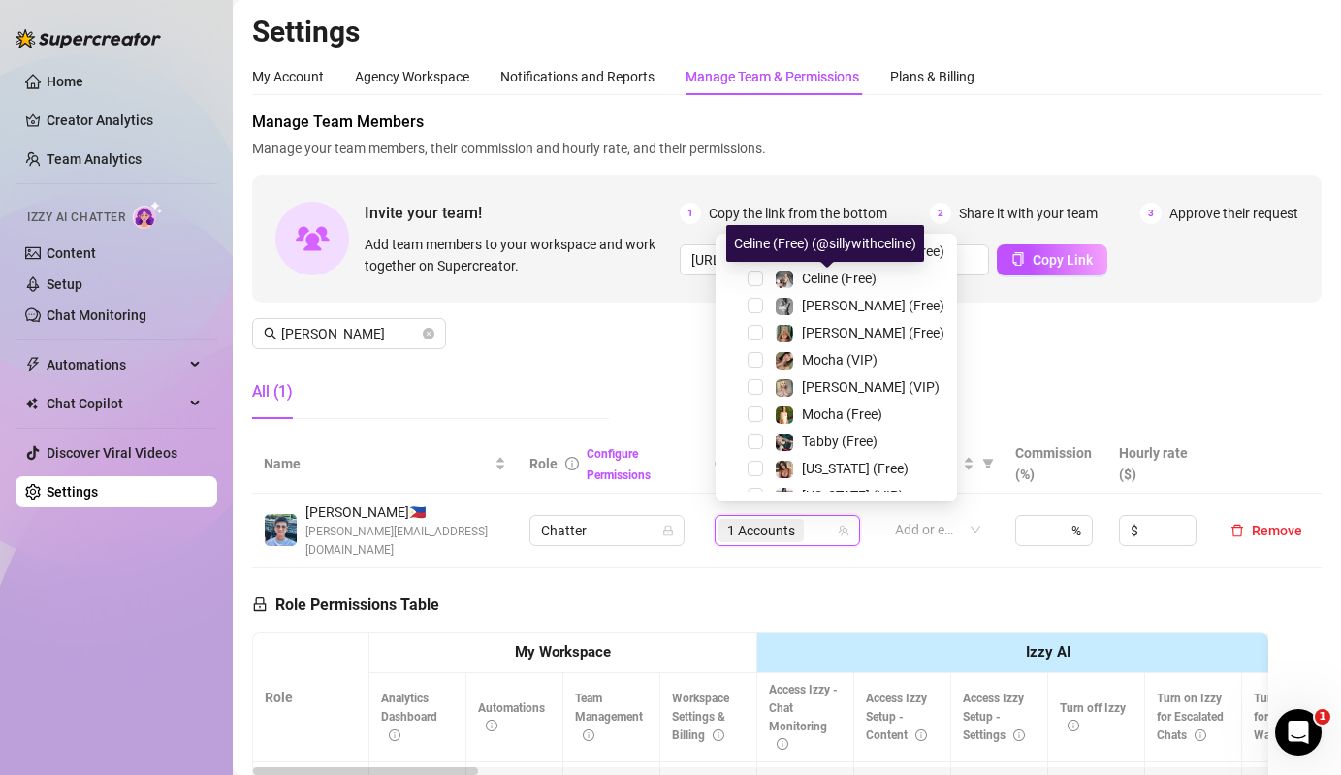
scroll to position [143, 0]
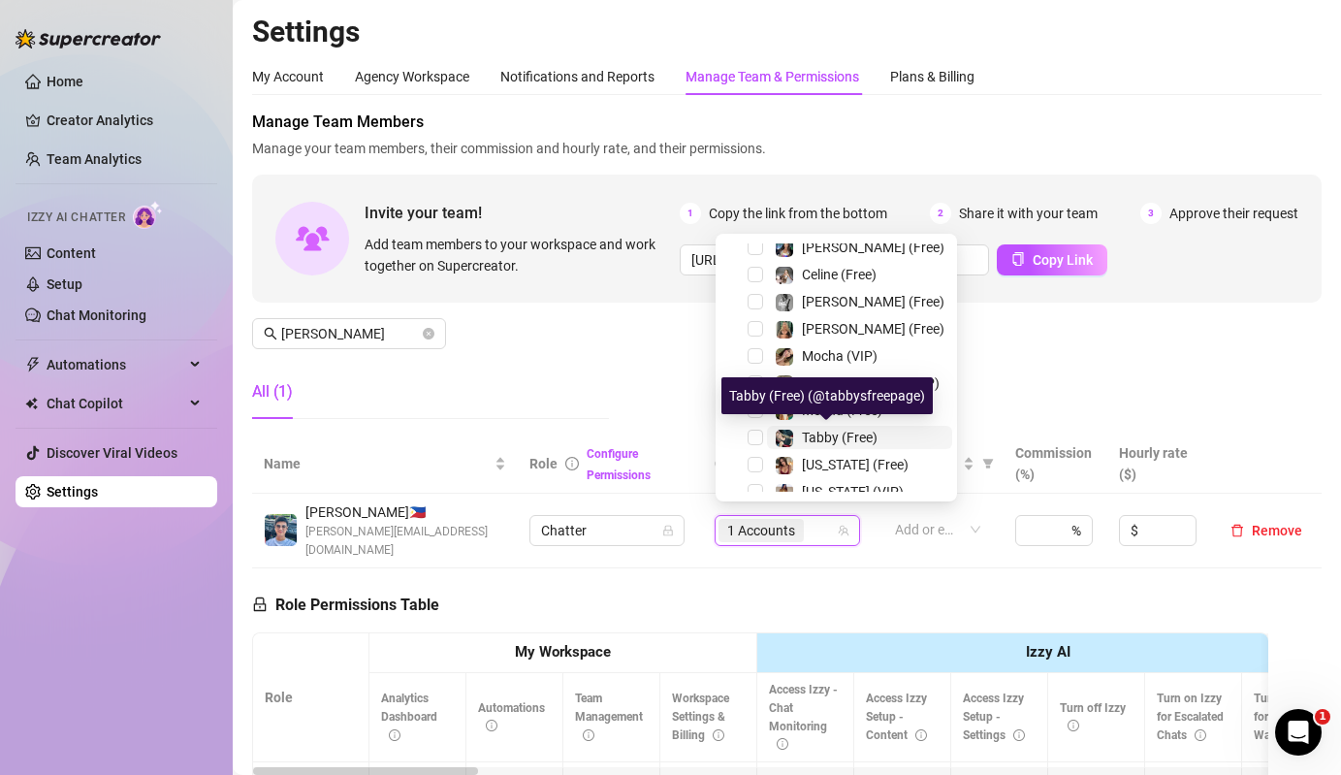
click at [821, 441] on span "Tabby (Free)" at bounding box center [840, 438] width 76 height 16
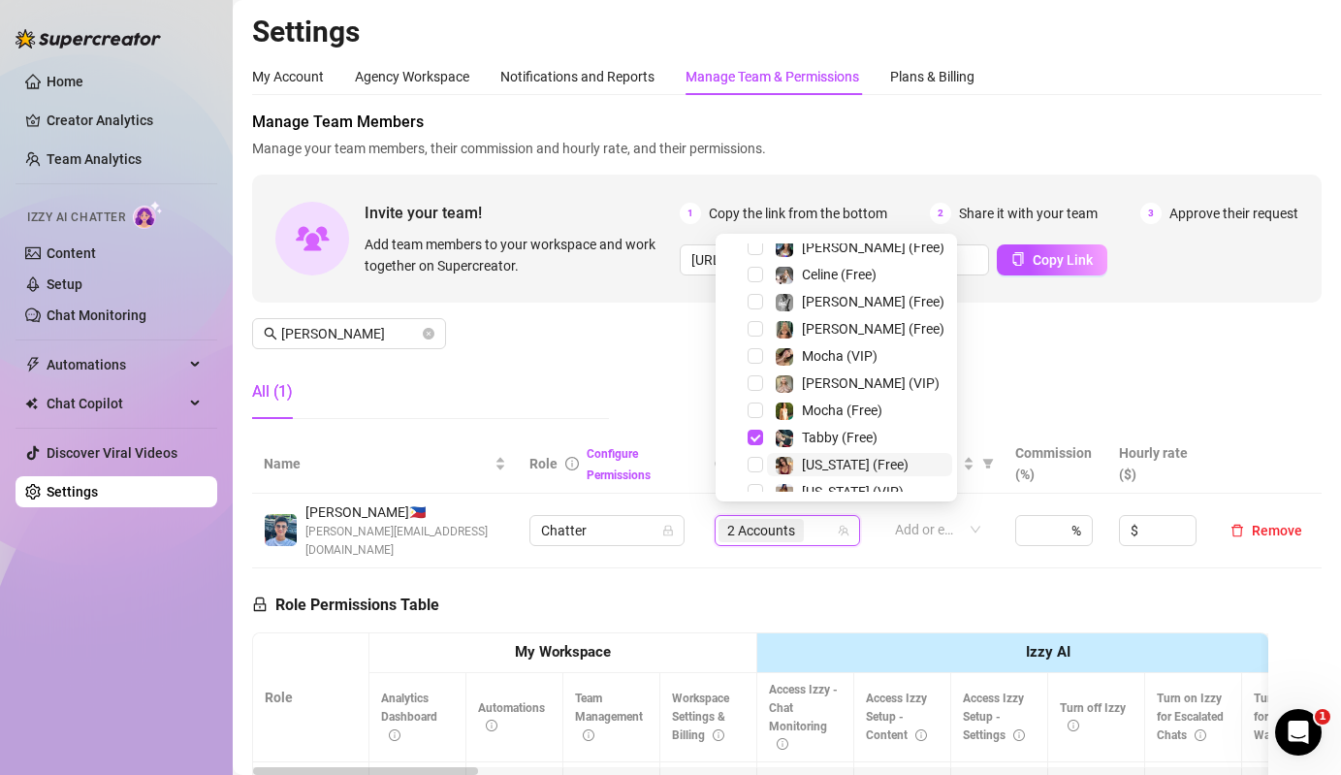
click at [821, 462] on span "Georgia (Free)" at bounding box center [855, 465] width 107 height 16
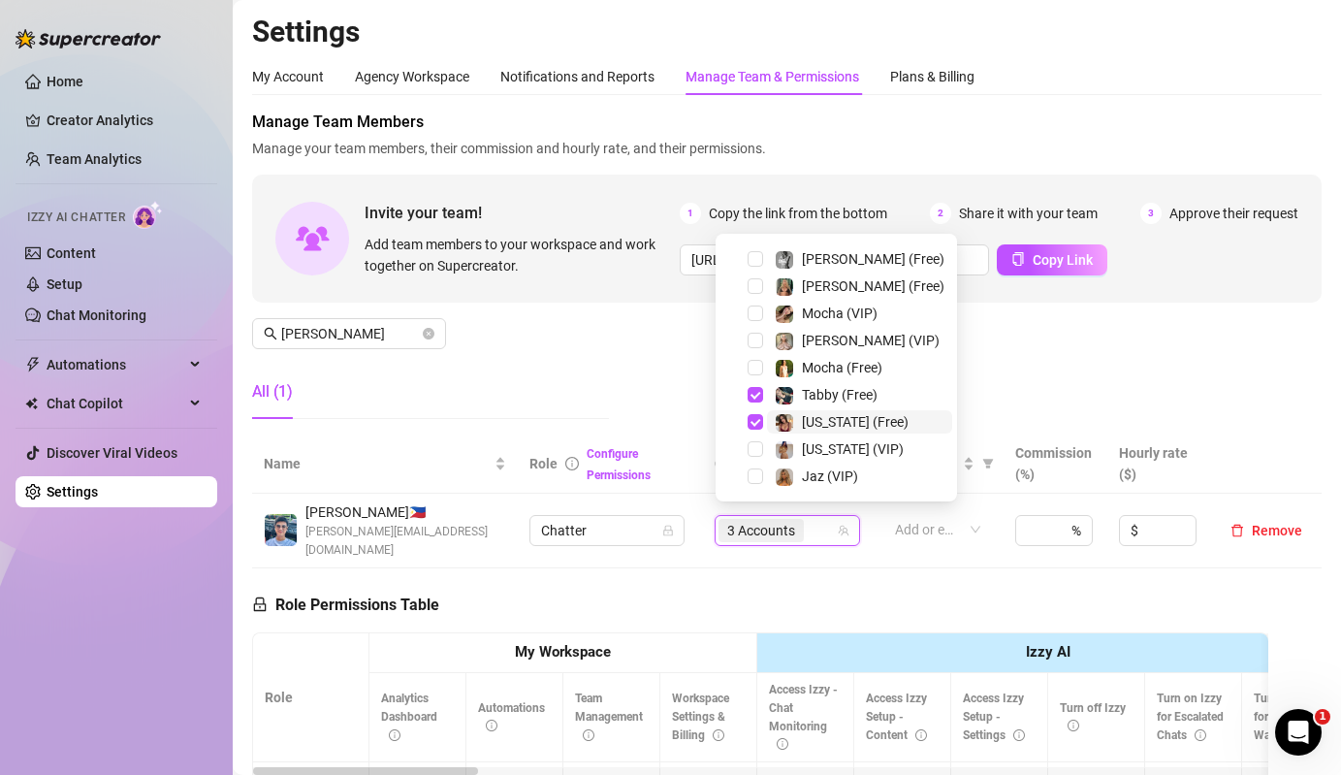
scroll to position [200, 0]
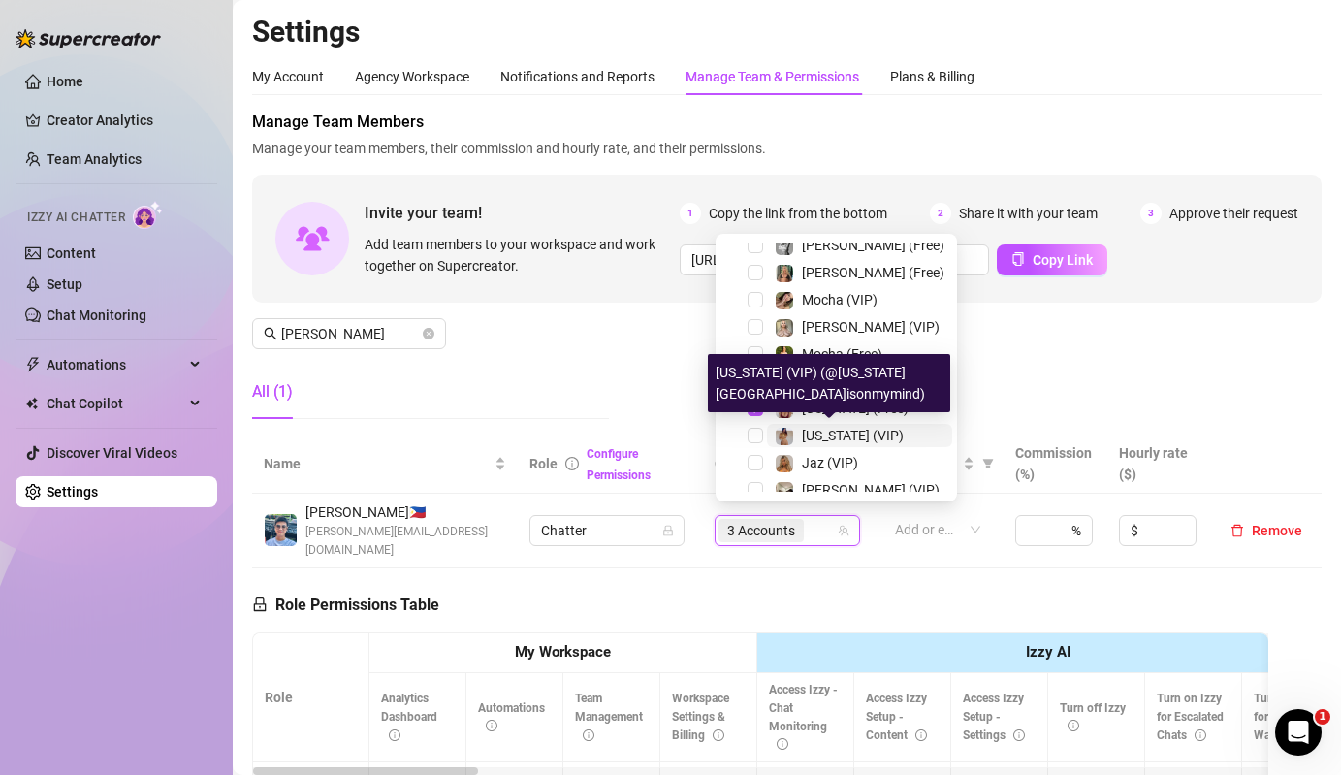
click at [784, 430] on img at bounding box center [784, 436] width 17 height 17
click at [612, 380] on div "Manage Team Members Manage your team members, their commission and hourly rate,…" at bounding box center [786, 273] width 1069 height 324
